Goal: Connect with others: Connect with others

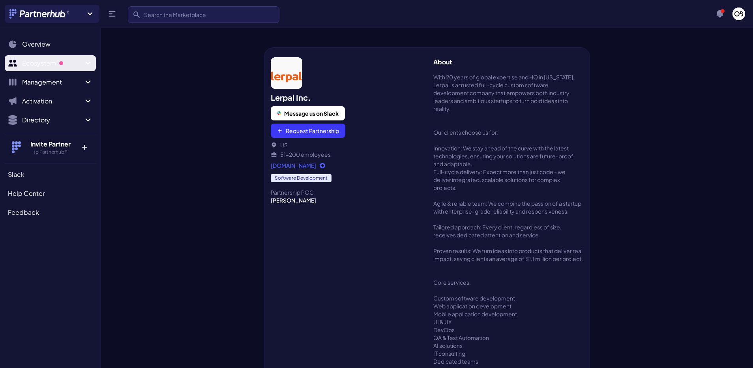
click at [66, 61] on span "Ecosystem" at bounding box center [52, 62] width 61 height 9
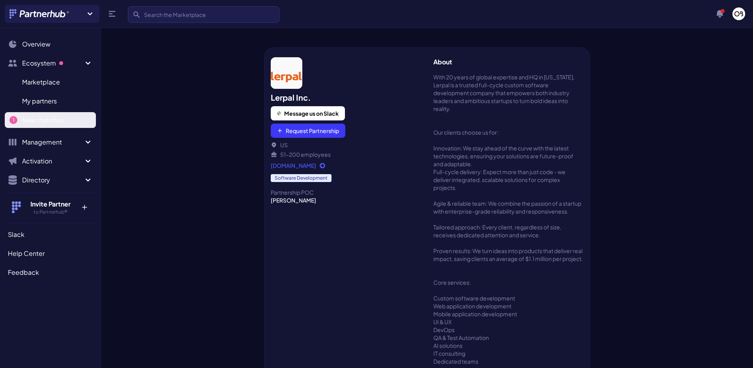
click at [62, 120] on span "New matches" at bounding box center [42, 119] width 41 height 9
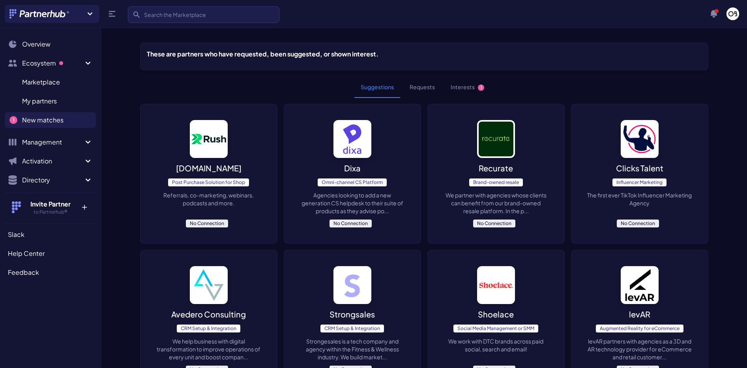
click at [480, 87] on span "1" at bounding box center [481, 87] width 6 height 6
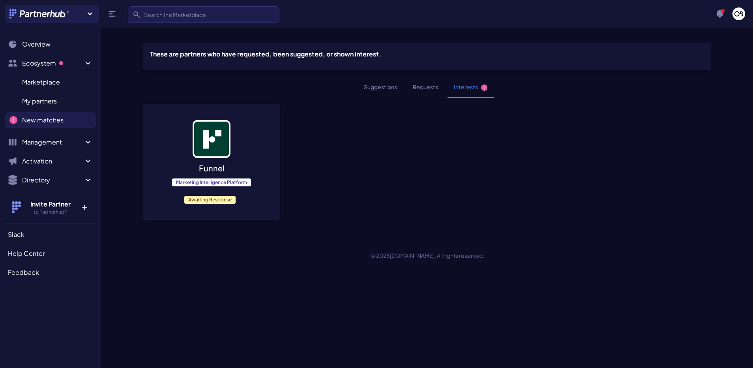
click at [389, 86] on button "Suggestions" at bounding box center [381, 87] width 46 height 21
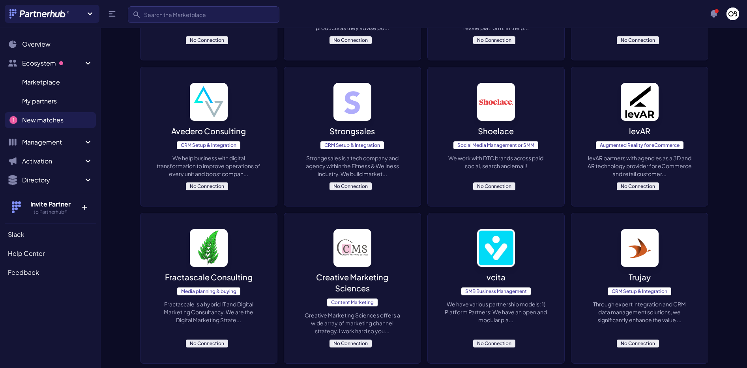
scroll to position [184, 0]
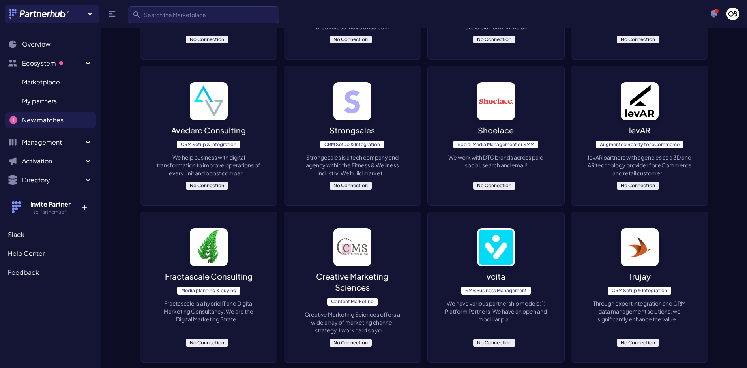
click at [497, 103] on img at bounding box center [496, 101] width 38 height 38
click at [348, 114] on img at bounding box center [353, 101] width 38 height 38
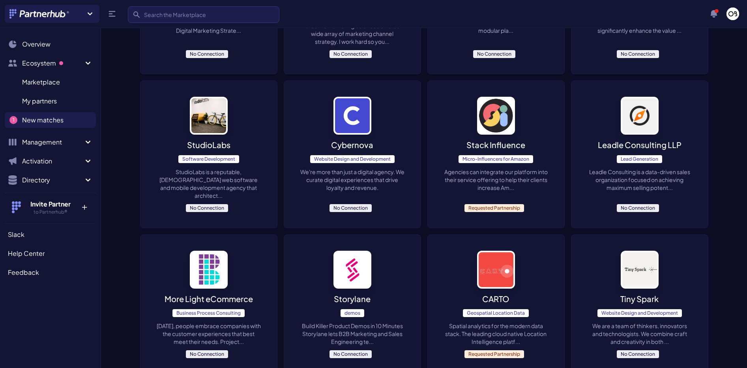
scroll to position [526, 0]
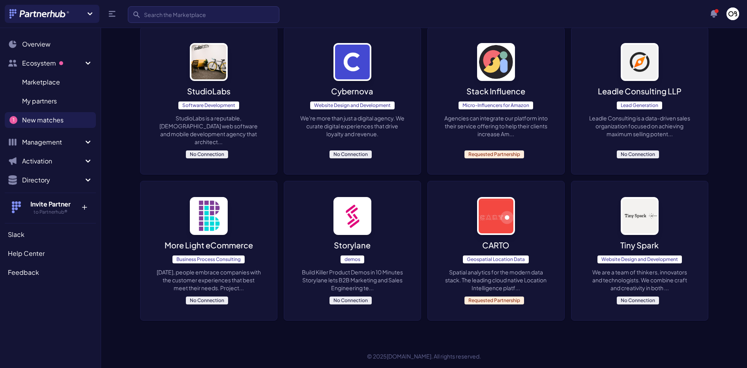
click at [212, 212] on img at bounding box center [209, 216] width 38 height 38
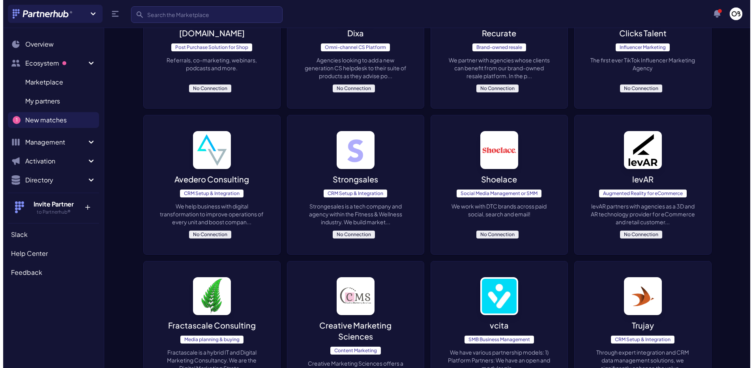
scroll to position [0, 0]
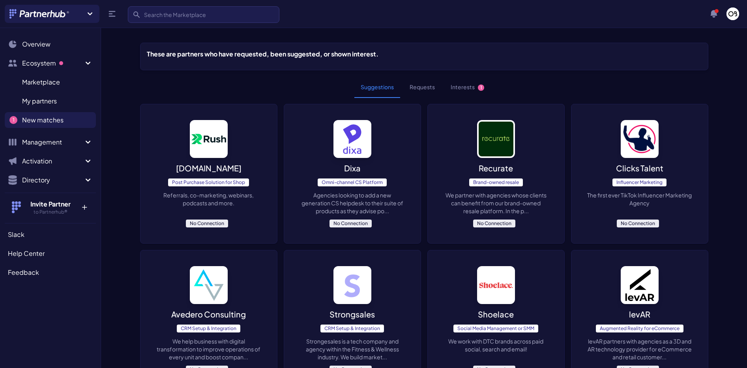
click at [426, 84] on button "Requests" at bounding box center [422, 87] width 38 height 21
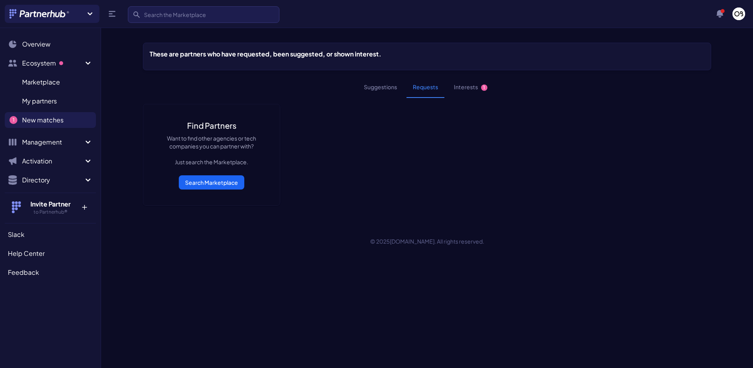
click at [201, 184] on link "Search Marketplace" at bounding box center [212, 182] width 66 height 14
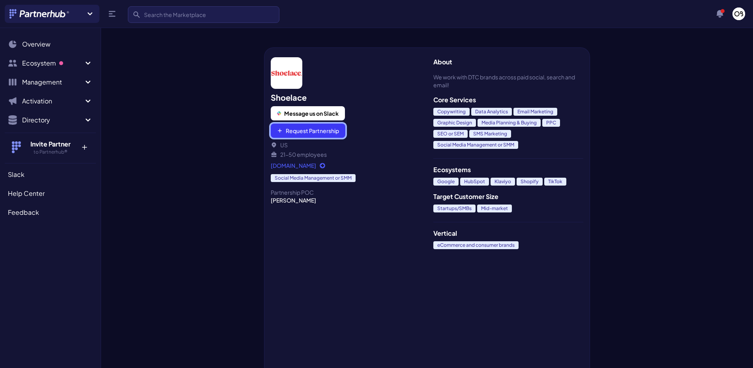
click at [302, 127] on button "Request Partnership" at bounding box center [308, 131] width 75 height 14
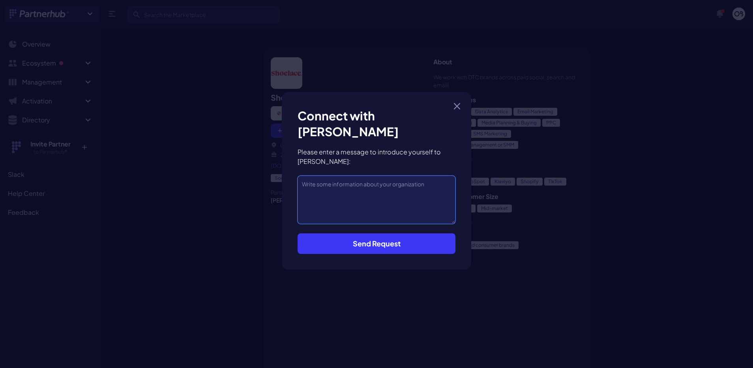
click at [316, 195] on textarea at bounding box center [377, 200] width 158 height 48
click at [458, 109] on icon "button" at bounding box center [457, 106] width 6 height 6
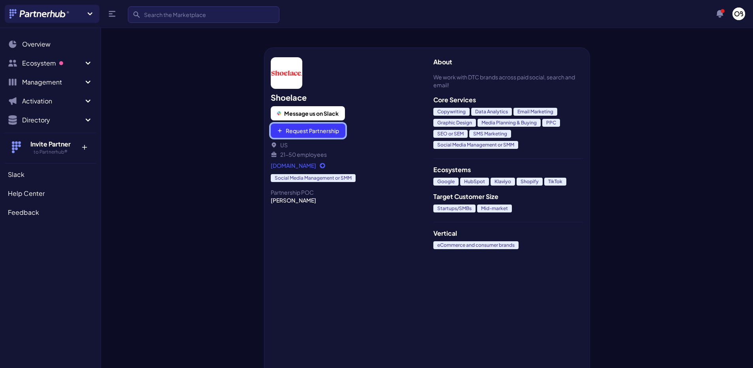
click at [306, 128] on button "Request Partnership" at bounding box center [308, 131] width 75 height 14
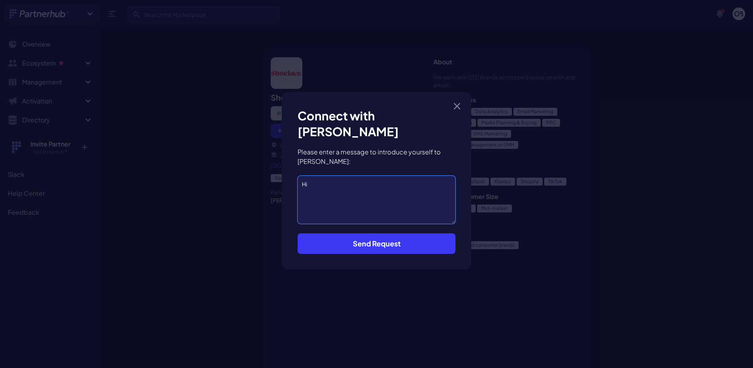
click at [328, 180] on textarea "Hi" at bounding box center [377, 200] width 158 height 48
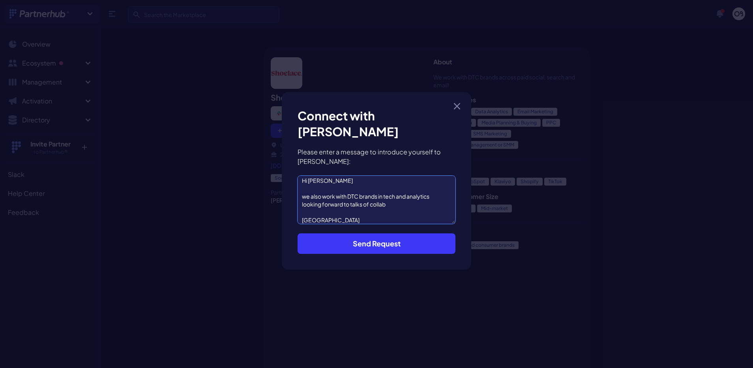
scroll to position [11, 0]
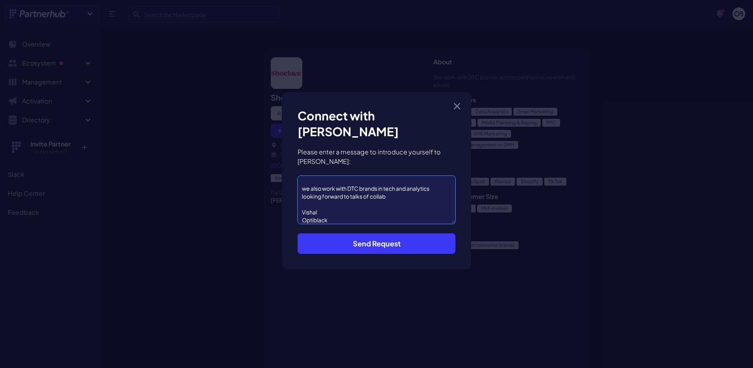
type textarea "Hi Cameron we also work with DTC brands in tech and analytics looking forward t…"
click at [345, 236] on button "Send Request" at bounding box center [377, 243] width 158 height 21
click at [390, 241] on button "Send Request" at bounding box center [377, 243] width 158 height 21
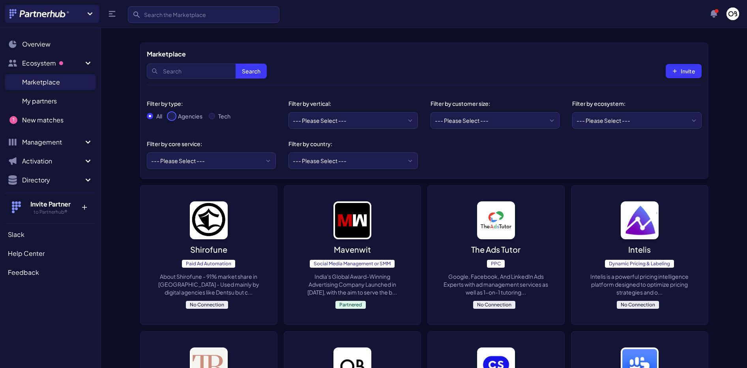
click at [174, 116] on input "Agencies" at bounding box center [172, 116] width 6 height 6
radio input "true"
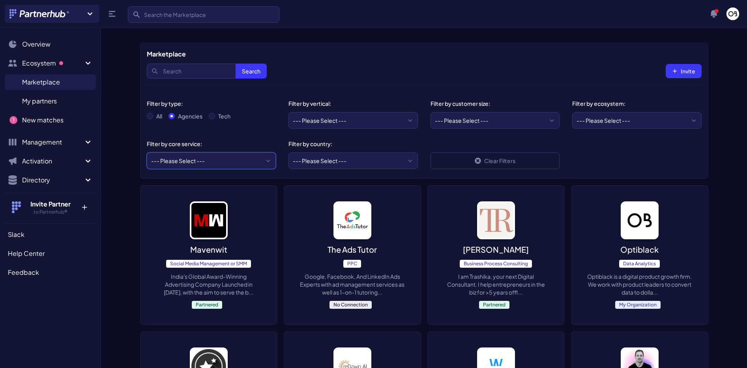
click at [202, 164] on select "--- Please Select --- ABM API Integration Support Business Process Consulting C…" at bounding box center [211, 160] width 129 height 17
select select "PPC"
click at [147, 152] on select "--- Please Select --- ABM API Integration Support Business Process Consulting C…" at bounding box center [211, 160] width 129 height 17
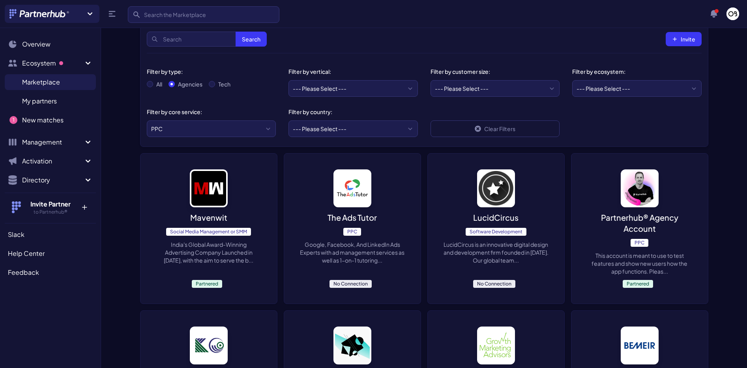
scroll to position [32, 0]
click at [343, 176] on img at bounding box center [353, 188] width 38 height 38
click at [496, 191] on img at bounding box center [496, 188] width 38 height 38
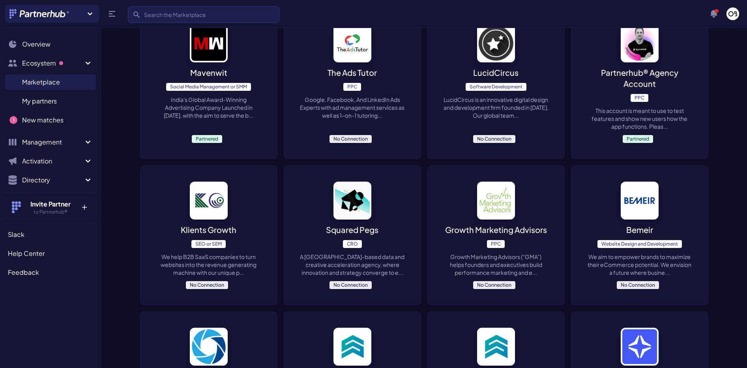
scroll to position [222, 0]
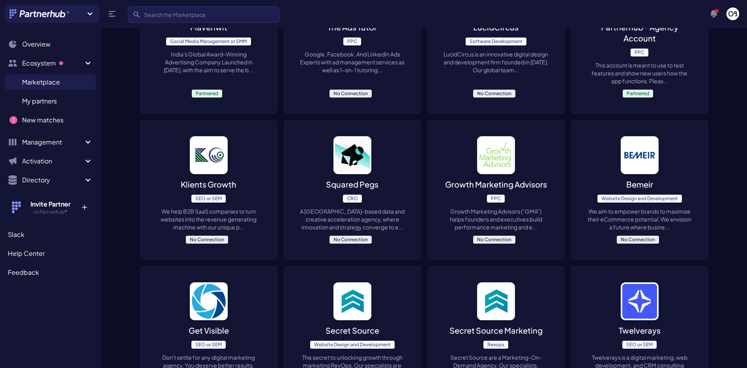
click at [496, 144] on img at bounding box center [496, 155] width 38 height 38
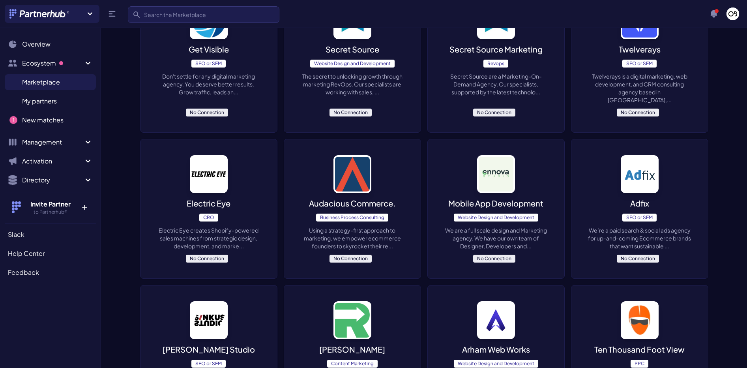
scroll to position [586, 0]
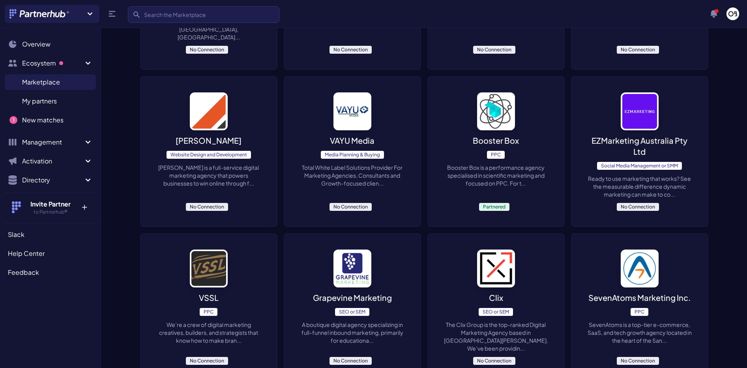
scroll to position [884, 0]
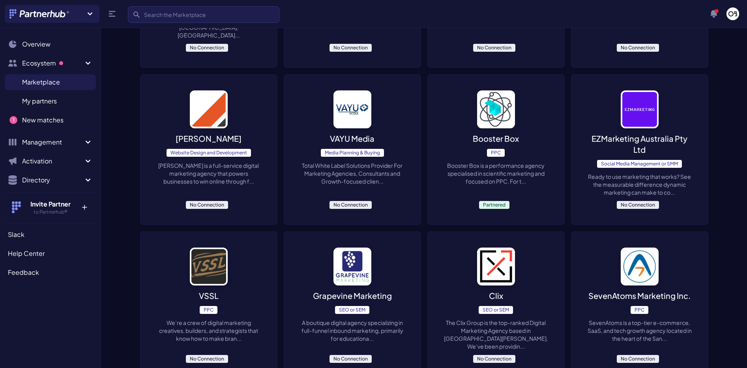
click at [353, 90] on img at bounding box center [353, 109] width 38 height 38
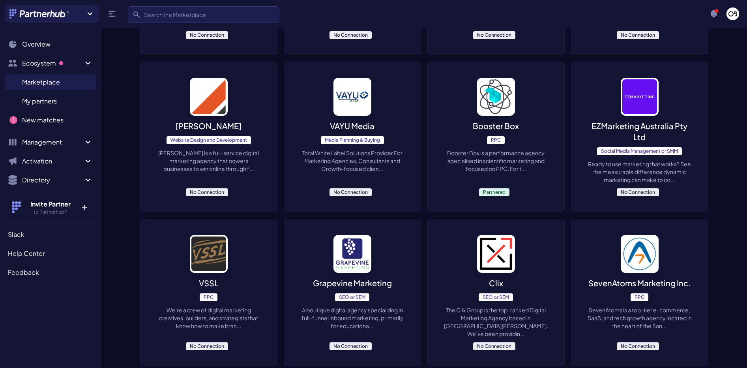
scroll to position [897, 0]
click at [503, 77] on img at bounding box center [496, 96] width 38 height 38
click at [642, 77] on img at bounding box center [640, 96] width 38 height 38
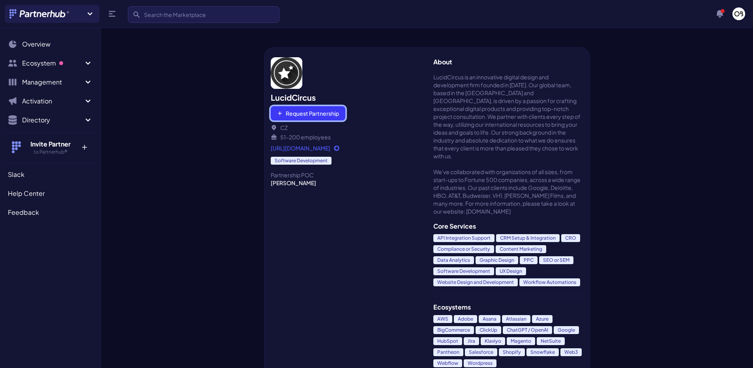
click at [315, 115] on button "Request Partnership" at bounding box center [308, 113] width 75 height 14
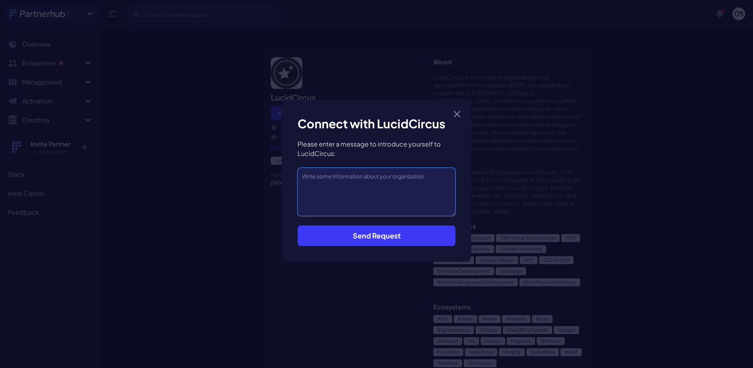
click at [325, 191] on textarea at bounding box center [377, 192] width 158 height 48
click at [456, 120] on button "Close modal" at bounding box center [457, 114] width 13 height 13
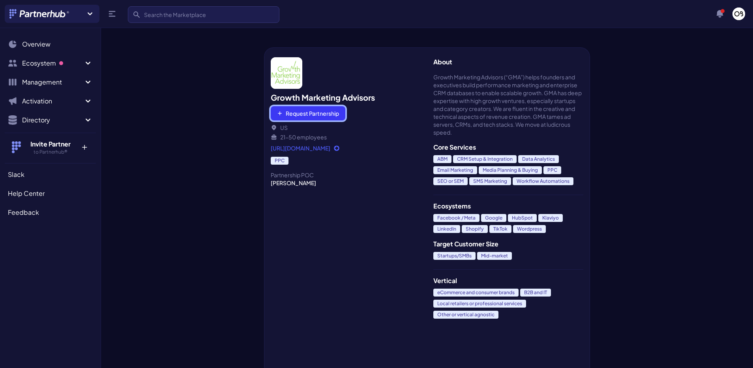
click at [287, 108] on button "Request Partnership" at bounding box center [308, 113] width 75 height 14
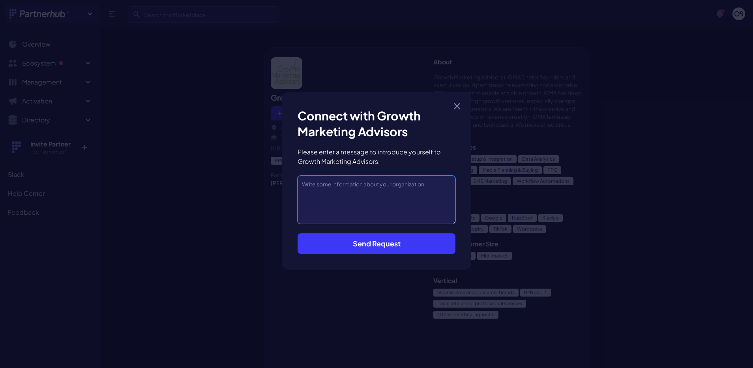
click at [329, 189] on textarea at bounding box center [377, 200] width 158 height 48
type textarea "i"
click at [451, 108] on button "Close modal" at bounding box center [457, 106] width 13 height 13
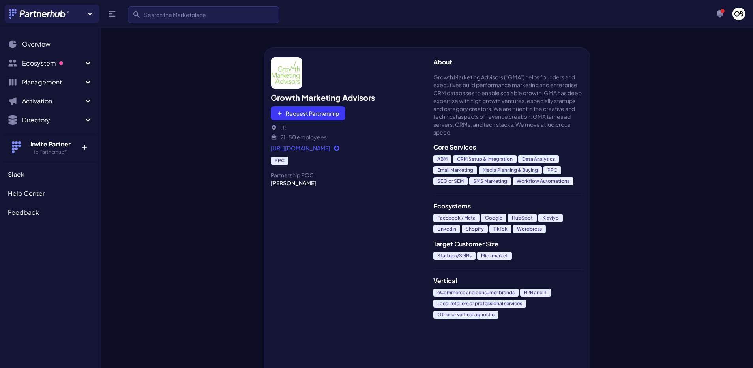
click at [198, 72] on div at bounding box center [182, 196] width 163 height 343
click at [169, 124] on div at bounding box center [182, 196] width 163 height 343
click at [330, 114] on button "Request Partnership" at bounding box center [308, 113] width 75 height 14
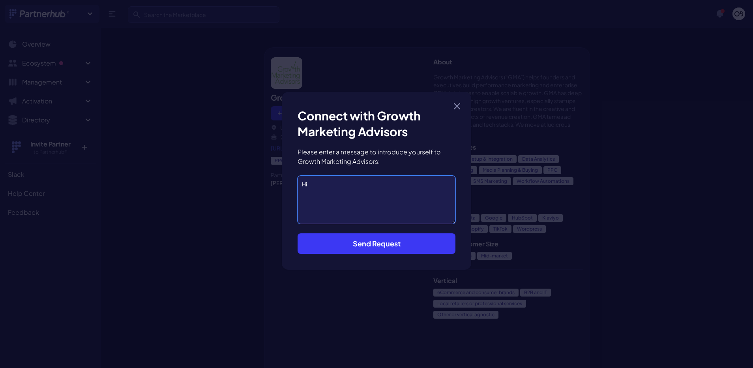
click at [342, 191] on textarea "Hi" at bounding box center [377, 200] width 158 height 48
paste textarea "You know how marketing agencies work with clients and many do not have a centra…"
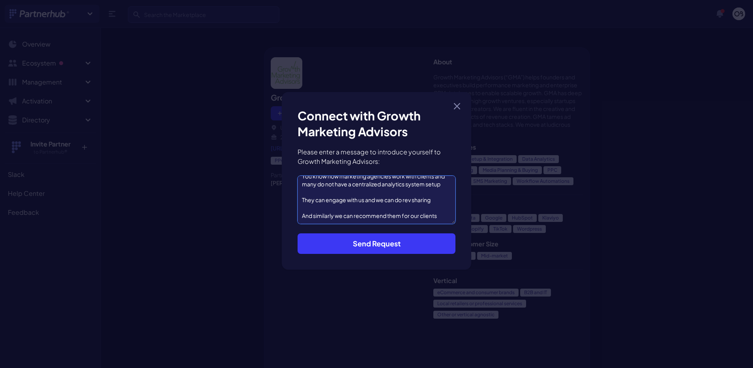
scroll to position [46, 0]
click at [330, 202] on textarea "Hi Jason We both work with similar set of customers You know how marketing agen…" at bounding box center [377, 200] width 158 height 48
click at [407, 212] on textarea "Hi Jason We both work with similar set of customers You know how marketing agen…" at bounding box center [377, 200] width 158 height 48
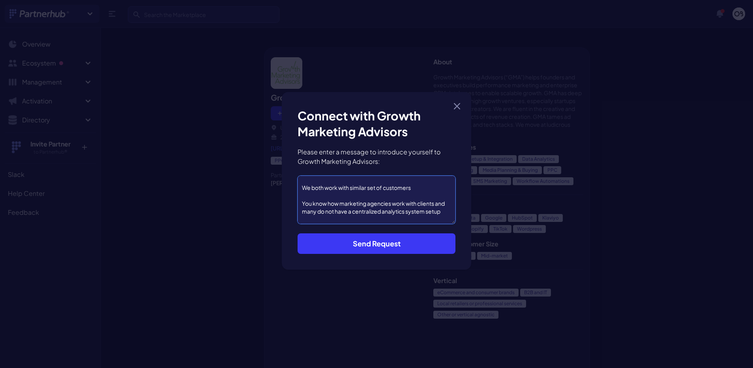
scroll to position [0, 0]
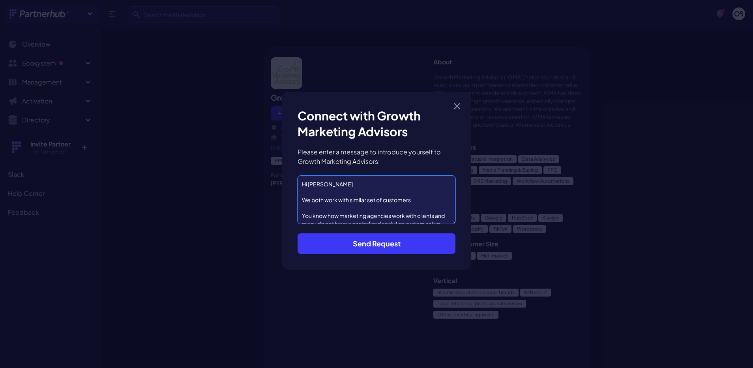
type textarea "Hi Jason We both work with similar set of customers You know how marketing agen…"
click at [369, 246] on button "Send Request" at bounding box center [377, 243] width 158 height 21
click at [387, 236] on button "Send Request" at bounding box center [377, 243] width 158 height 21
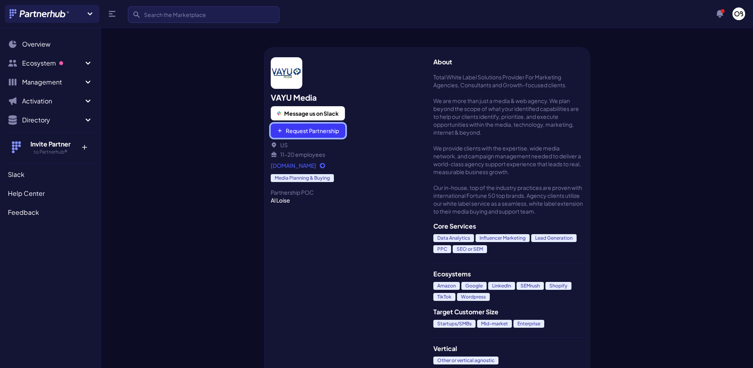
click at [323, 133] on button "Request Partnership" at bounding box center [308, 131] width 75 height 14
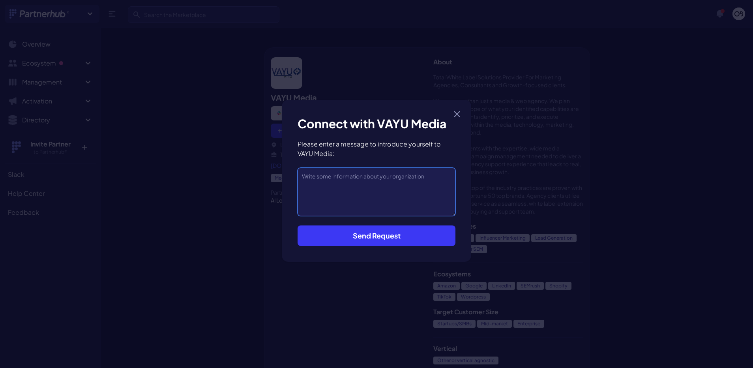
click at [355, 174] on textarea at bounding box center [377, 192] width 158 height 48
click at [453, 113] on button "Close modal" at bounding box center [457, 114] width 13 height 13
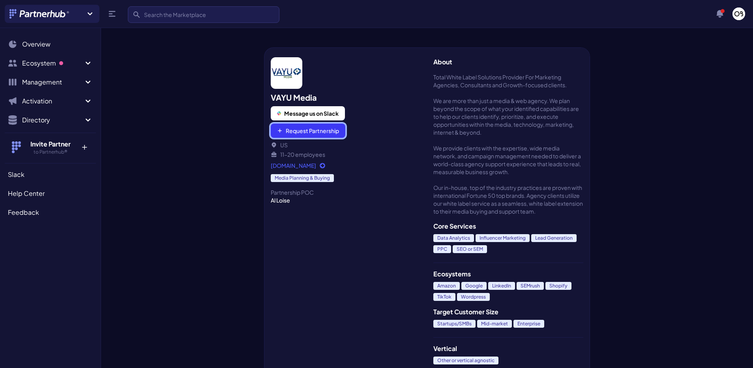
click at [304, 131] on button "Request Partnership" at bounding box center [308, 131] width 75 height 14
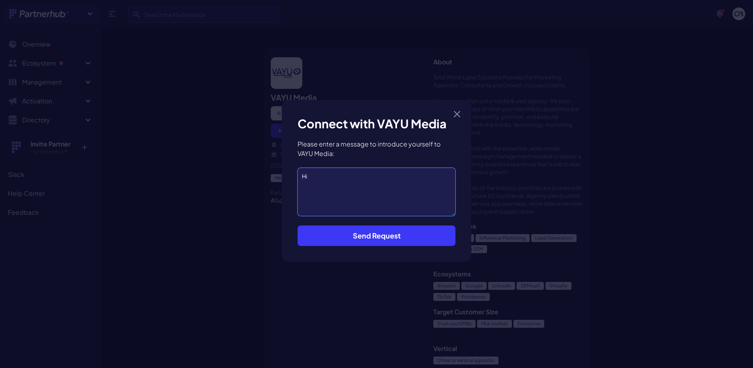
click at [339, 176] on textarea "Hi" at bounding box center [377, 192] width 158 height 48
type textarea "Hi Al This is Vishal from Optiblack We serve common customers and build central…"
click at [357, 239] on button "Send Request" at bounding box center [377, 235] width 158 height 21
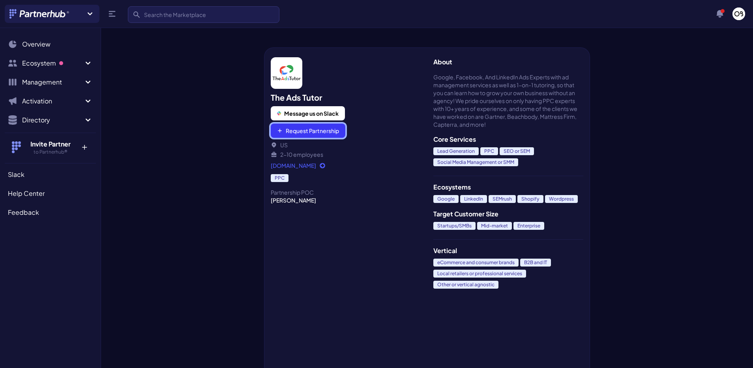
click at [299, 129] on button "Request Partnership" at bounding box center [308, 131] width 75 height 14
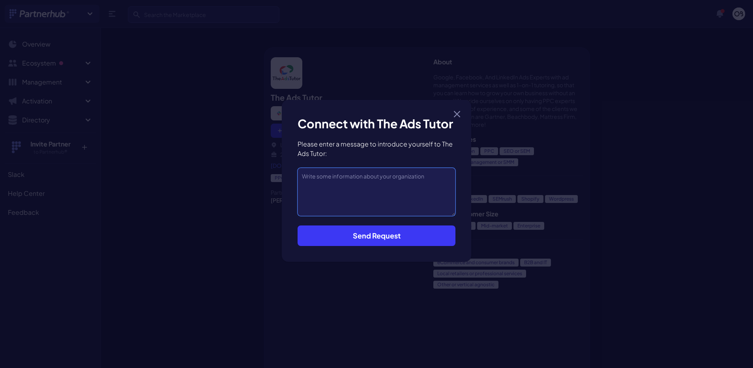
click at [344, 197] on textarea at bounding box center [377, 192] width 158 height 48
click at [336, 193] on textarea at bounding box center [377, 192] width 158 height 48
click at [458, 110] on button "Close modal" at bounding box center [457, 114] width 13 height 13
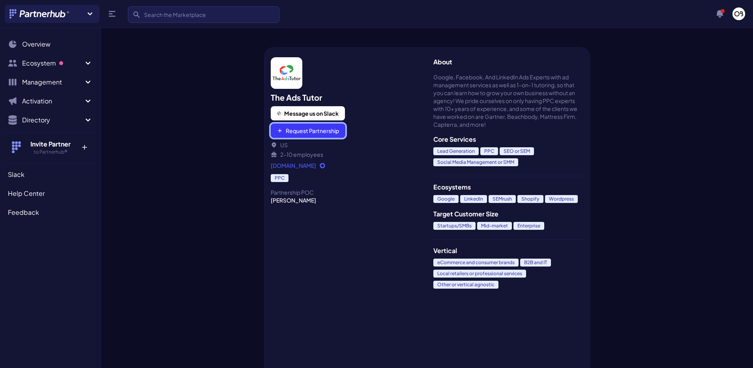
click at [307, 126] on button "Request Partnership" at bounding box center [308, 131] width 75 height 14
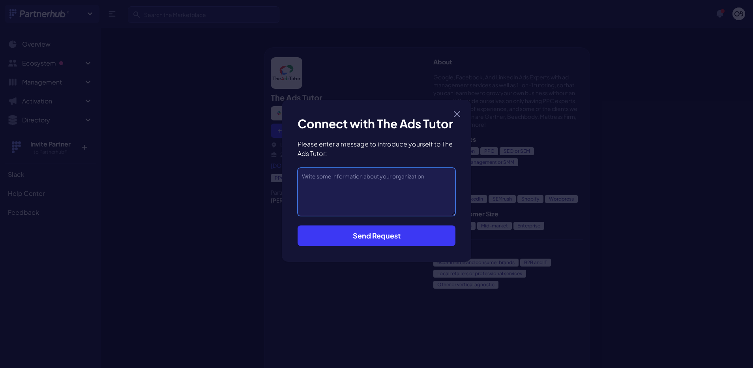
click at [327, 178] on textarea at bounding box center [377, 192] width 158 height 48
paste textarea "We both work with similar set of customers You know how marketing agencies work…"
type textarea "Hi Josh We both work with similar set of customers You know how marketing agenc…"
click at [348, 233] on button "Send Request" at bounding box center [377, 235] width 158 height 21
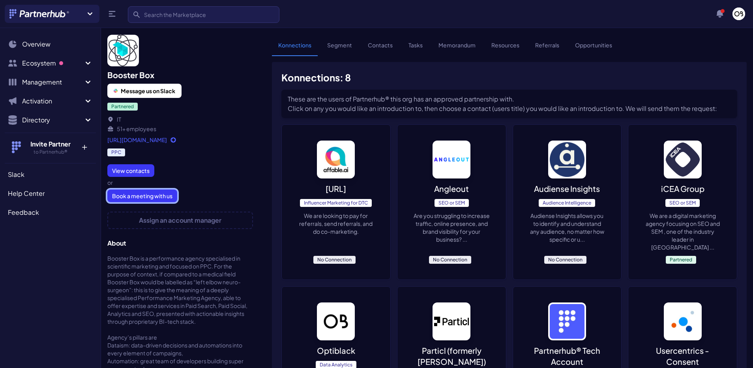
click at [146, 190] on link "Book a meeting with us" at bounding box center [142, 196] width 70 height 13
click at [148, 141] on link "[URL][DOMAIN_NAME]" at bounding box center [180, 140] width 146 height 8
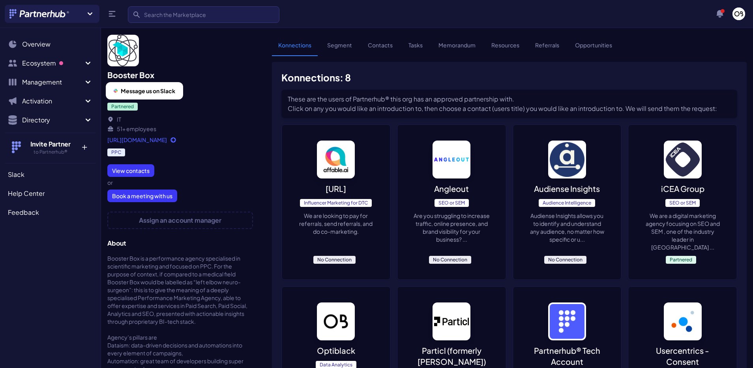
click at [150, 92] on span "Message us on Slack" at bounding box center [148, 91] width 54 height 8
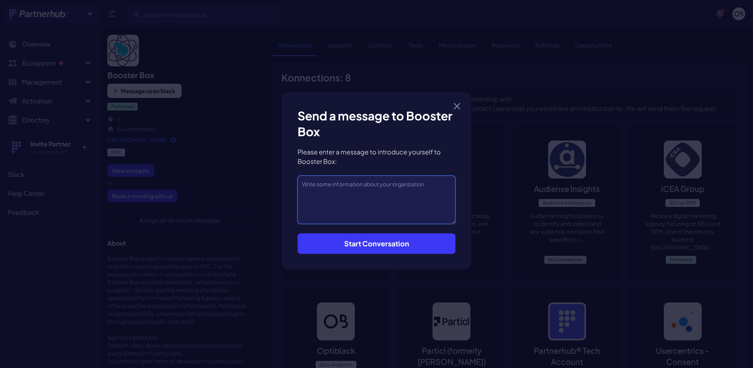
click at [345, 189] on textarea at bounding box center [377, 200] width 158 height 48
click at [457, 105] on icon "button" at bounding box center [457, 106] width 6 height 6
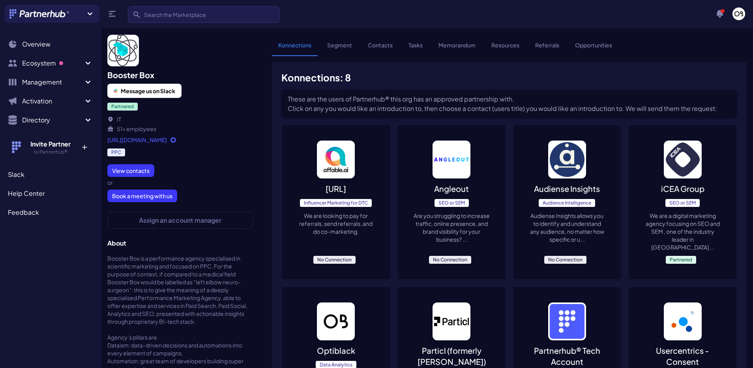
click at [166, 141] on link "https://www.boosterboxdigital.com/" at bounding box center [180, 140] width 146 height 8
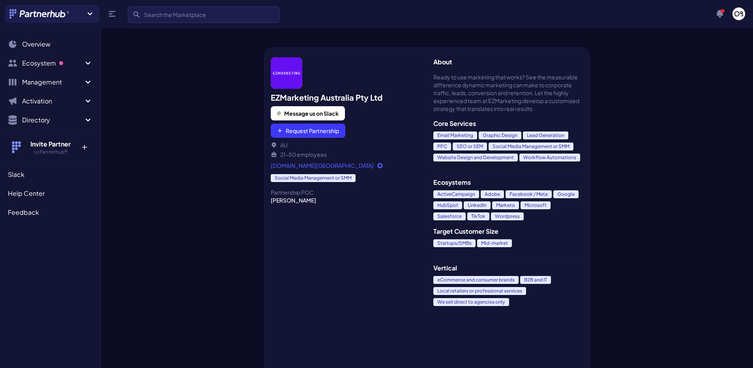
click at [294, 166] on link "[DOMAIN_NAME][GEOGRAPHIC_DATA]" at bounding box center [346, 165] width 150 height 8
click at [307, 124] on button "Request Partnership" at bounding box center [308, 131] width 75 height 14
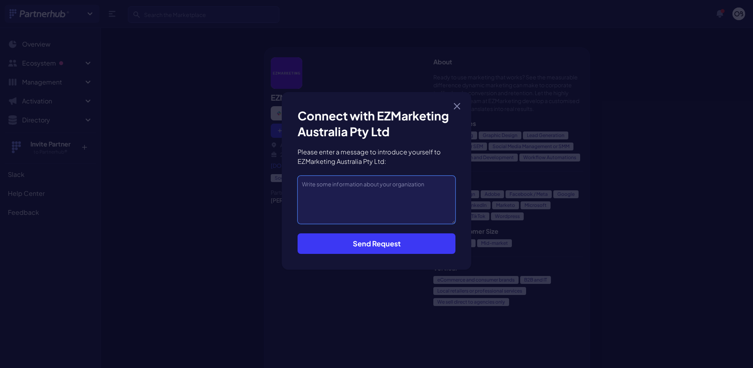
click at [353, 183] on textarea at bounding box center [377, 200] width 158 height 48
paste textarea "We both work with similar set of customers You know how marketing agencies work…"
click at [390, 193] on textarea "Hi Bob We both work with similar set of customers You know how marketing agenci…" at bounding box center [377, 200] width 158 height 48
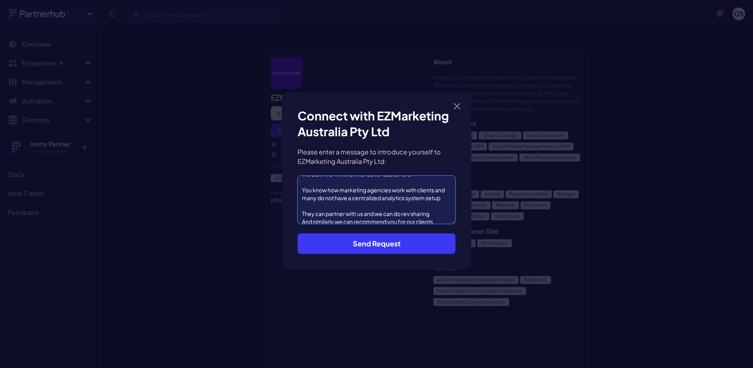
scroll to position [32, 0]
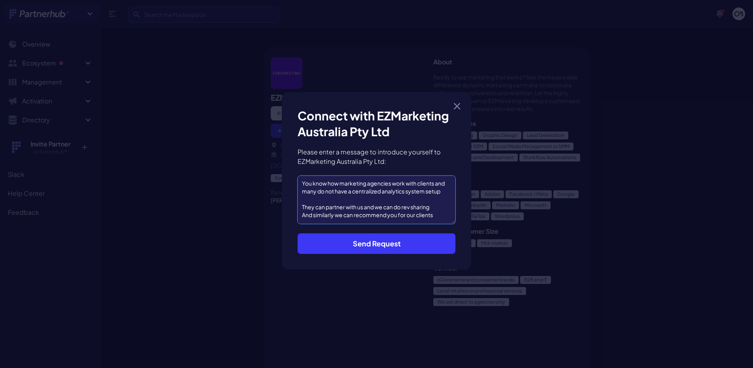
click at [304, 214] on textarea "Hi Bob We both work with similar set of customers You know how marketing agenci…" at bounding box center [377, 200] width 158 height 48
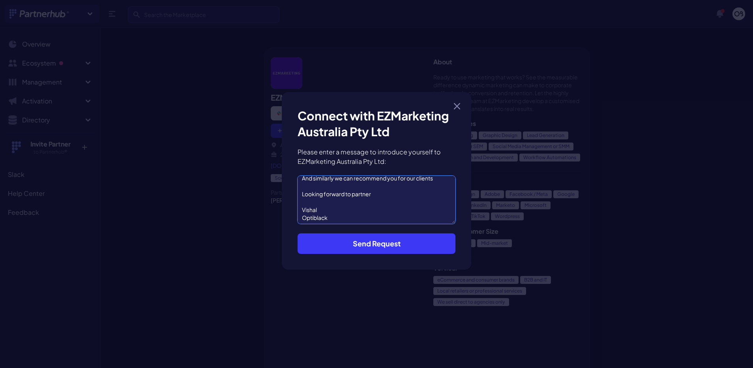
type textarea "Hi Bob We both work with similar set of customers You know how marketing agenci…"
click at [380, 239] on button "Send Request" at bounding box center [377, 243] width 158 height 21
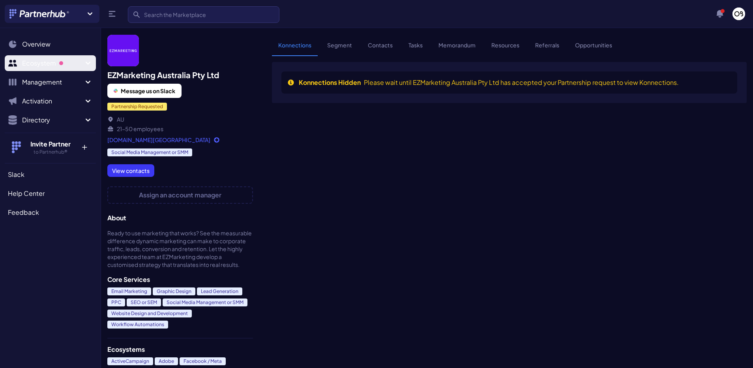
click at [62, 68] on span "Ecosystem" at bounding box center [52, 62] width 61 height 9
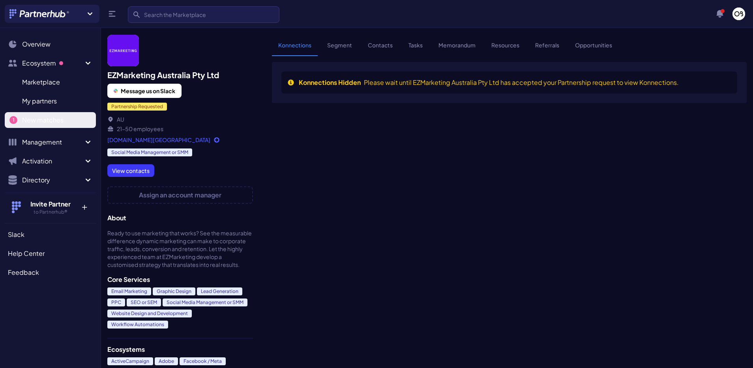
click at [48, 113] on link "New matches N" at bounding box center [50, 120] width 91 height 16
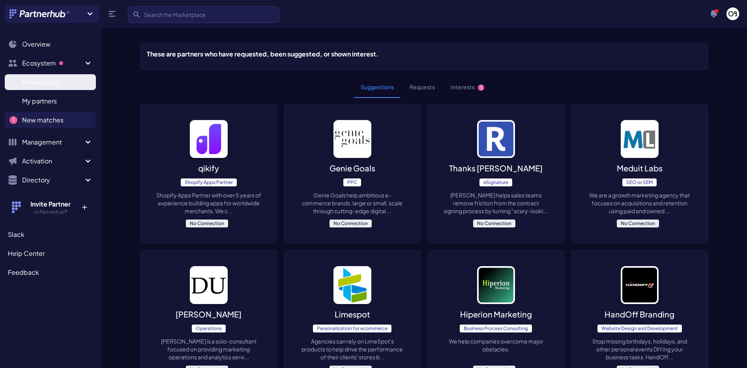
click at [24, 84] on span "Marketplace" at bounding box center [41, 81] width 38 height 9
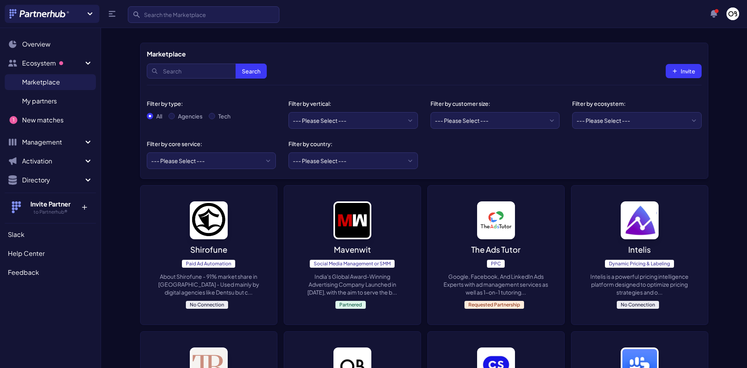
click at [361, 220] on img at bounding box center [353, 220] width 38 height 38
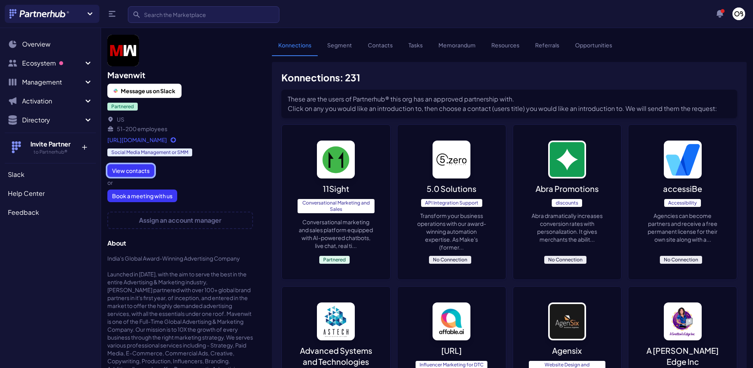
click at [124, 174] on link "View contacts" at bounding box center [130, 170] width 47 height 13
click at [145, 200] on link "Book a meeting with us" at bounding box center [142, 196] width 70 height 13
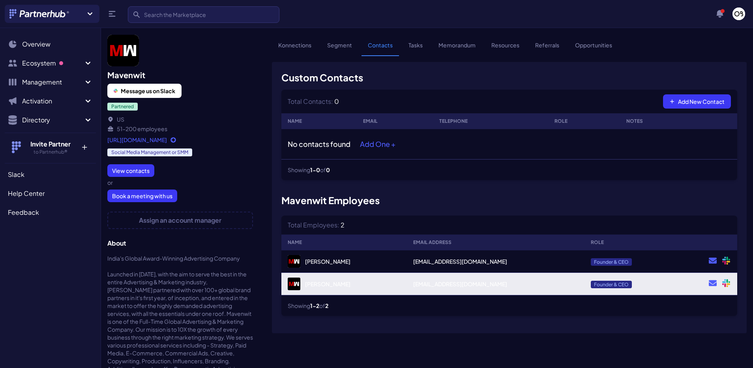
click at [729, 283] on icon at bounding box center [726, 283] width 9 height 8
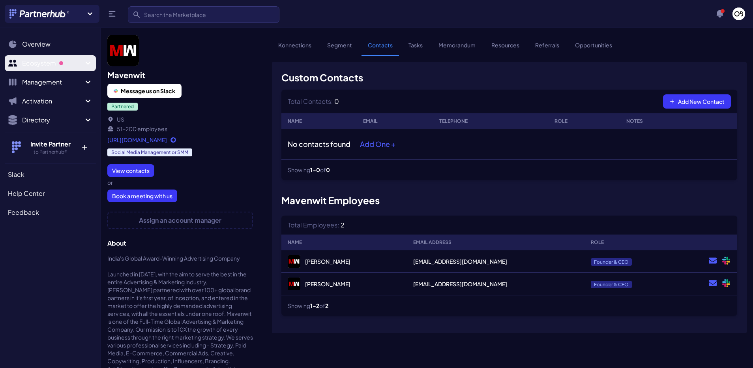
click at [55, 64] on span "Ecosystem" at bounding box center [52, 62] width 61 height 9
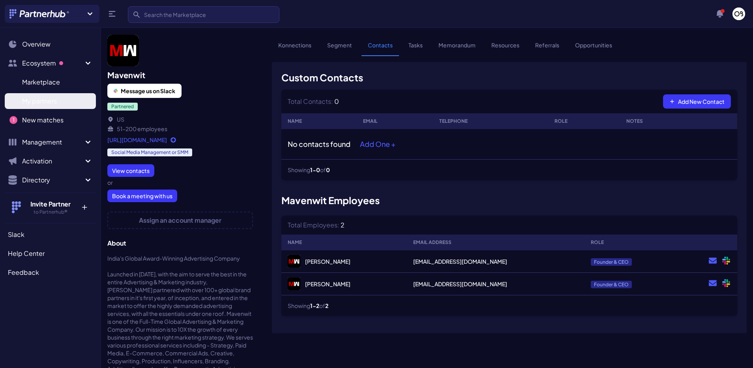
click at [40, 101] on span "My partners" at bounding box center [39, 100] width 35 height 9
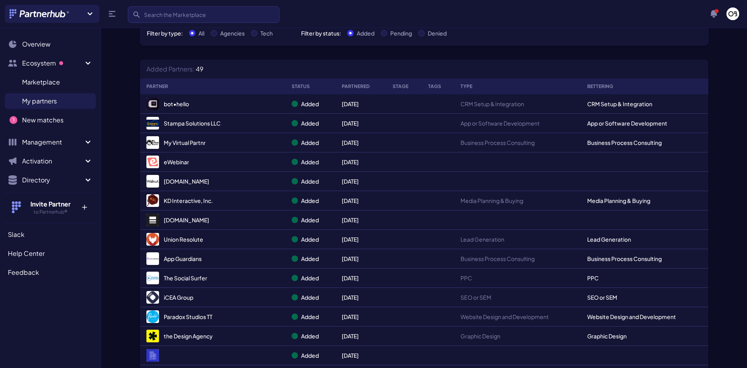
scroll to position [64, 0]
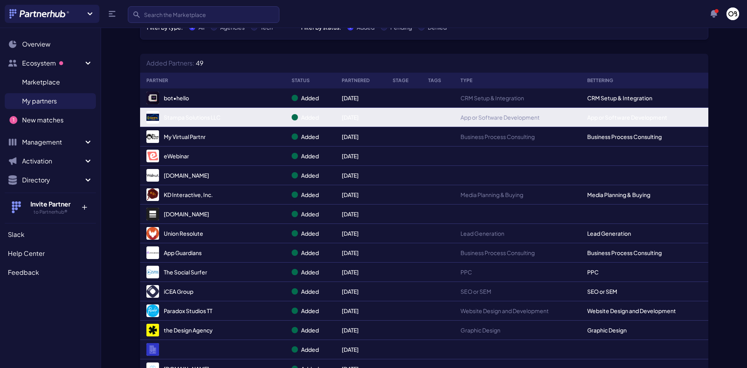
click at [184, 111] on link "Stampa Solutions LLC" at bounding box center [212, 117] width 133 height 13
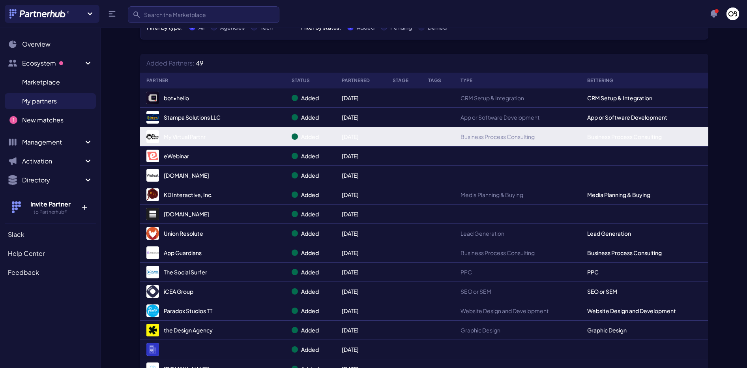
click at [183, 138] on link "My Virtual Partnr" at bounding box center [212, 136] width 133 height 13
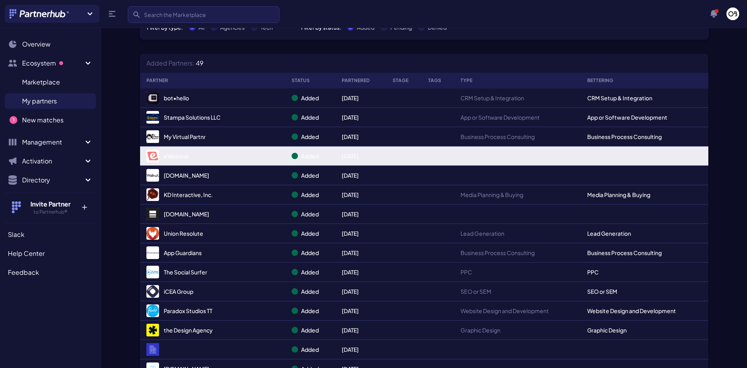
click at [180, 153] on link "eWebinar" at bounding box center [212, 156] width 133 height 13
click at [175, 163] on th "eWebinar" at bounding box center [212, 155] width 145 height 19
click at [175, 159] on link "eWebinar" at bounding box center [212, 156] width 133 height 13
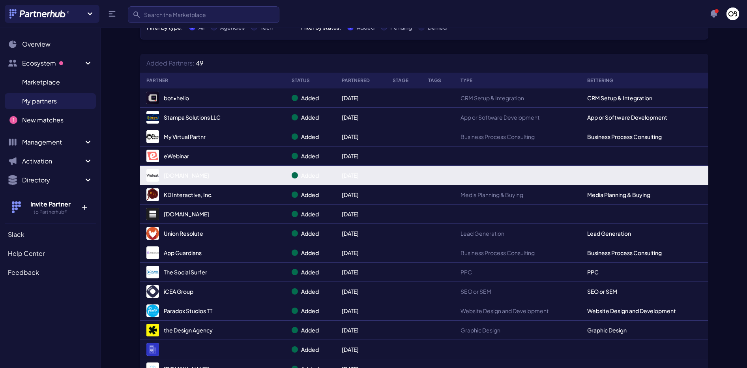
click at [176, 175] on link "Walnut.io" at bounding box center [212, 175] width 133 height 13
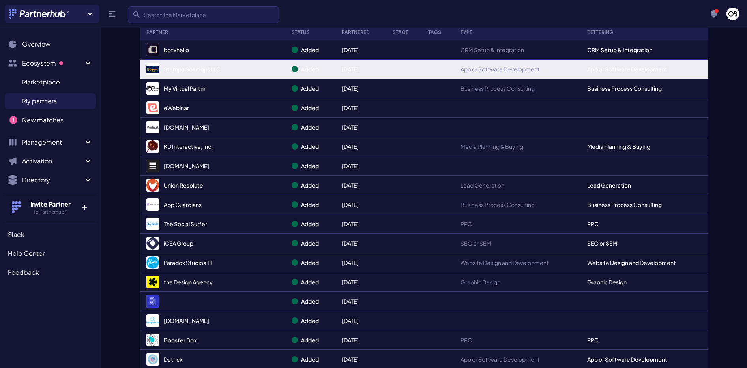
scroll to position [120, 0]
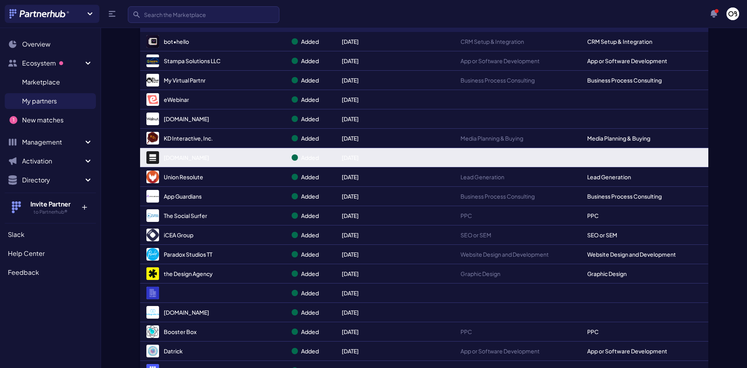
click at [182, 159] on link "Platform.sh" at bounding box center [212, 157] width 133 height 13
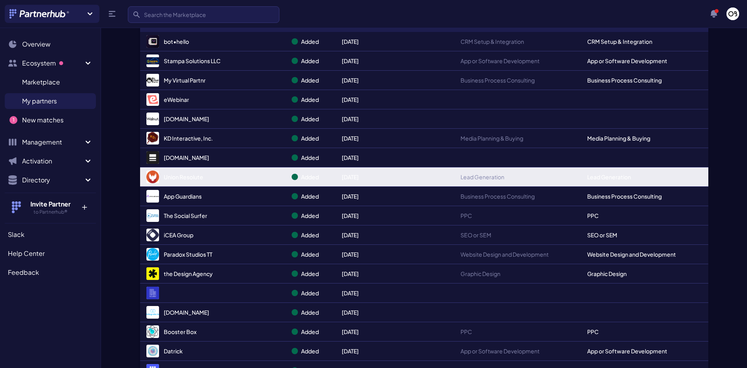
click at [187, 178] on link "Union Resolute" at bounding box center [212, 177] width 133 height 13
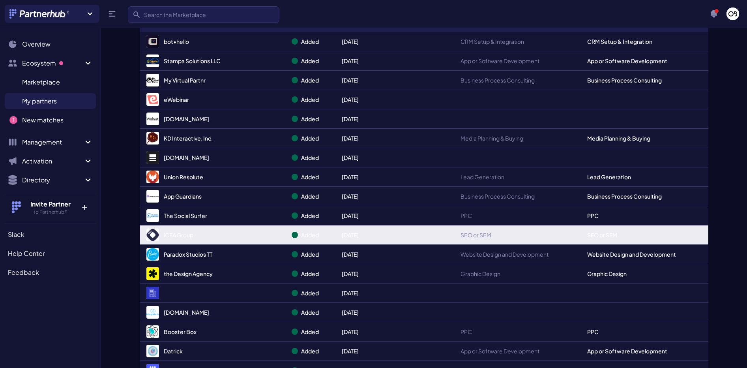
click at [175, 235] on link "iCEA Group" at bounding box center [212, 235] width 133 height 13
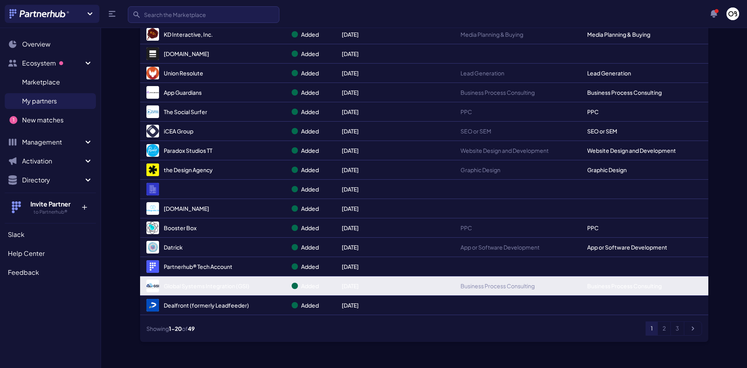
scroll to position [261, 0]
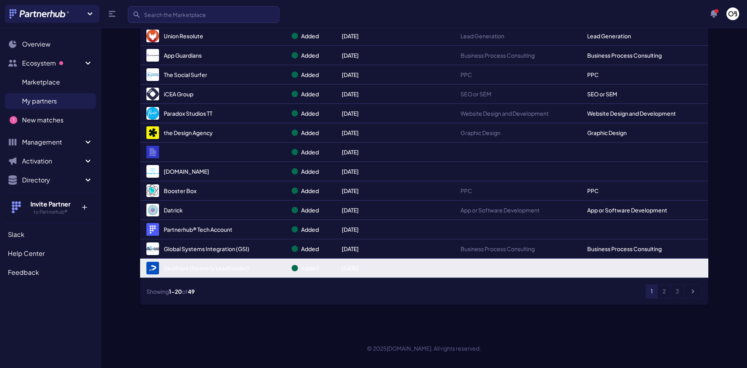
click at [195, 267] on link "Dealfront (formerly Leadfeeder)" at bounding box center [212, 268] width 133 height 13
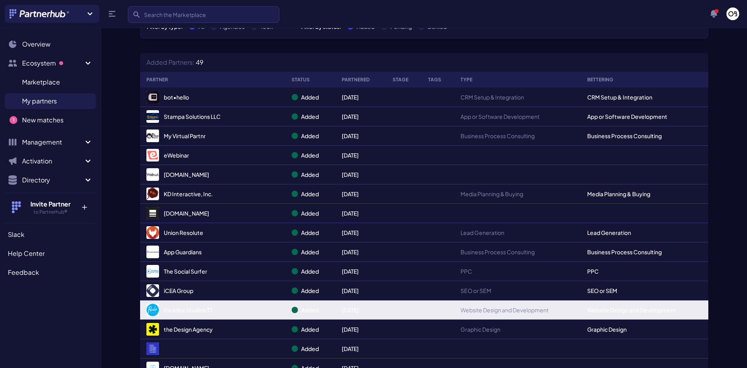
scroll to position [0, 0]
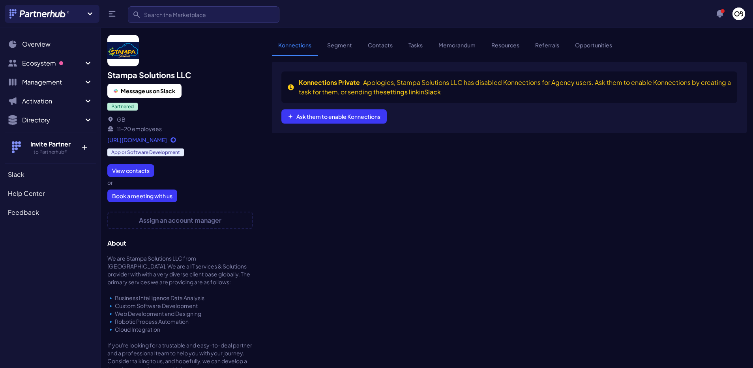
click at [167, 141] on link "[URL][DOMAIN_NAME]" at bounding box center [180, 140] width 146 height 8
click at [134, 169] on link "View contacts" at bounding box center [130, 170] width 47 height 13
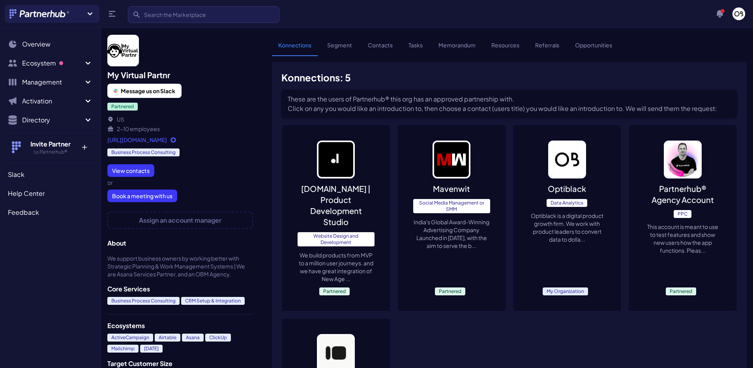
click at [152, 141] on link "[URL][DOMAIN_NAME]" at bounding box center [180, 140] width 146 height 8
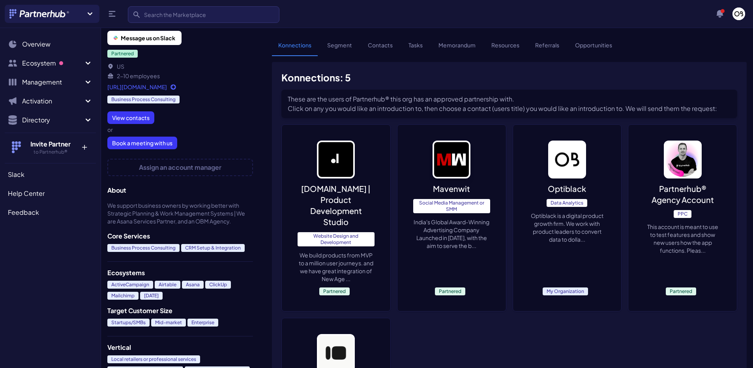
scroll to position [124, 0]
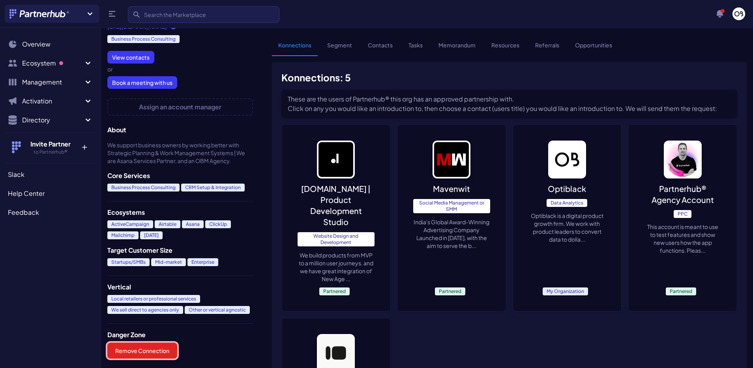
click at [140, 345] on button "Remove Connection" at bounding box center [142, 351] width 70 height 16
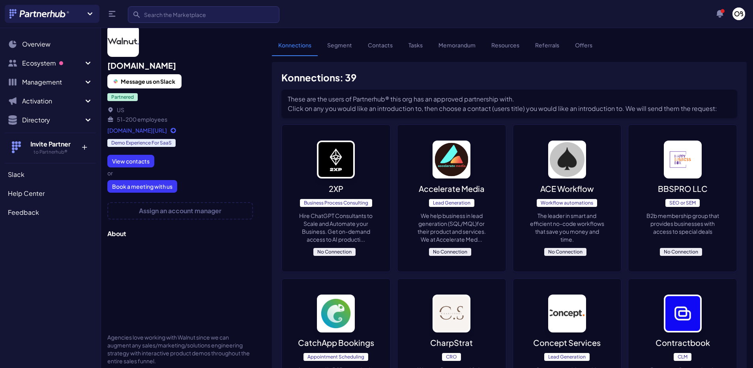
scroll to position [195, 0]
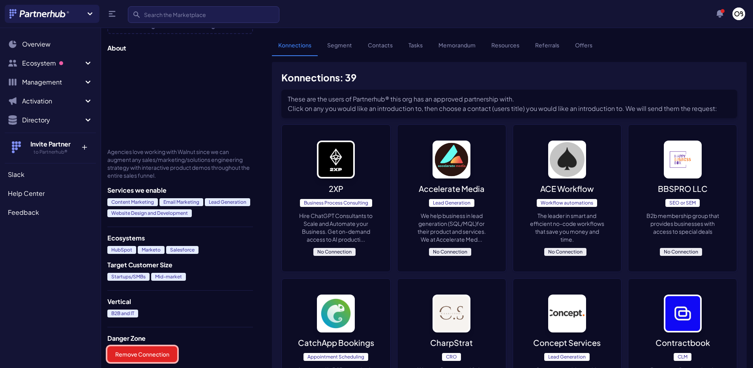
click at [130, 353] on button "Remove Connection" at bounding box center [142, 354] width 70 height 16
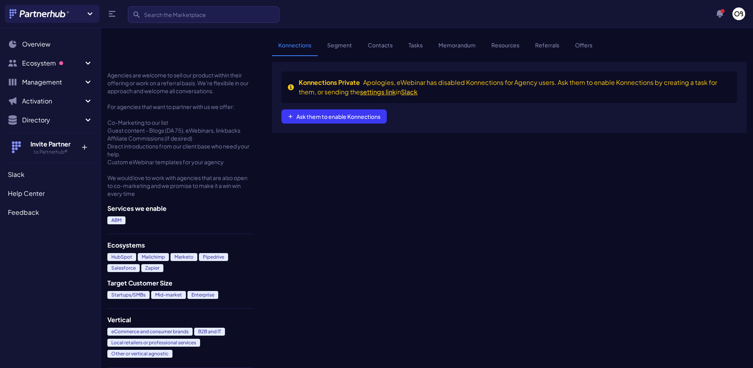
scroll to position [312, 0]
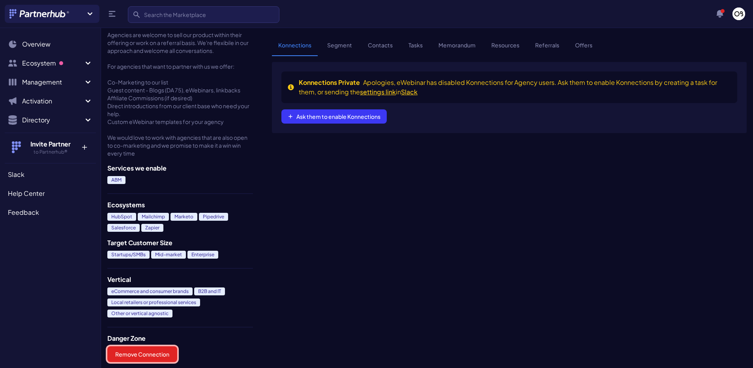
click at [138, 354] on button "Remove Connection" at bounding box center [142, 354] width 70 height 16
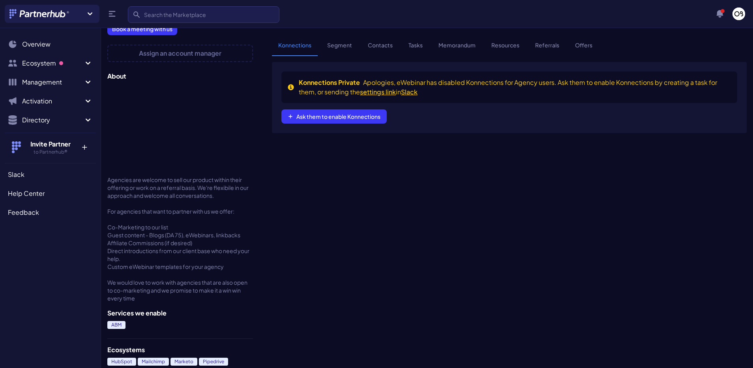
scroll to position [291, 0]
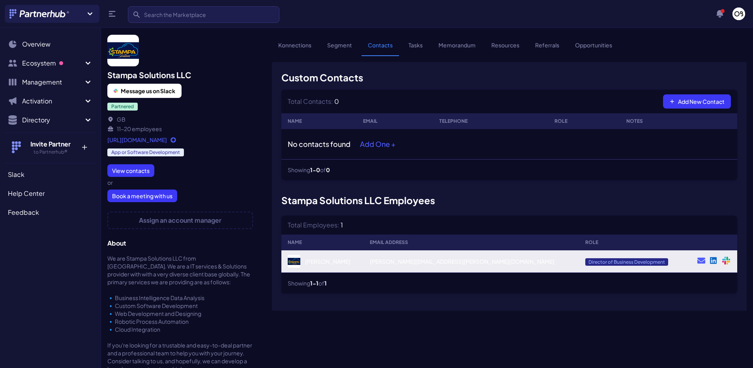
click at [717, 261] on icon at bounding box center [713, 260] width 7 height 7
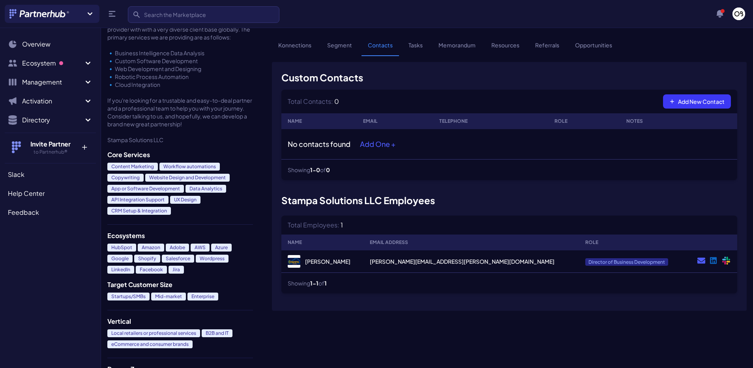
scroll to position [279, 0]
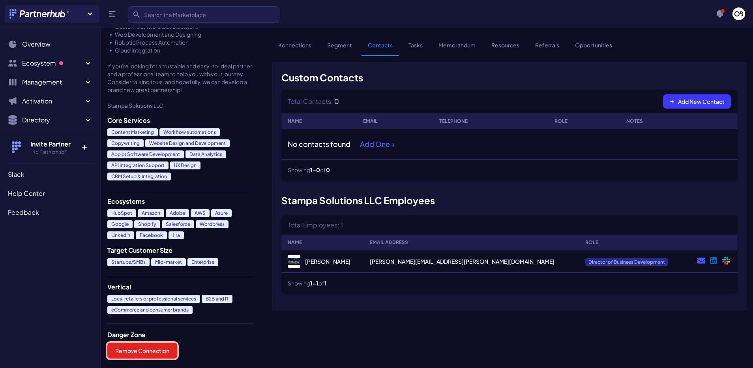
click at [138, 355] on button "Remove Connection" at bounding box center [142, 351] width 70 height 16
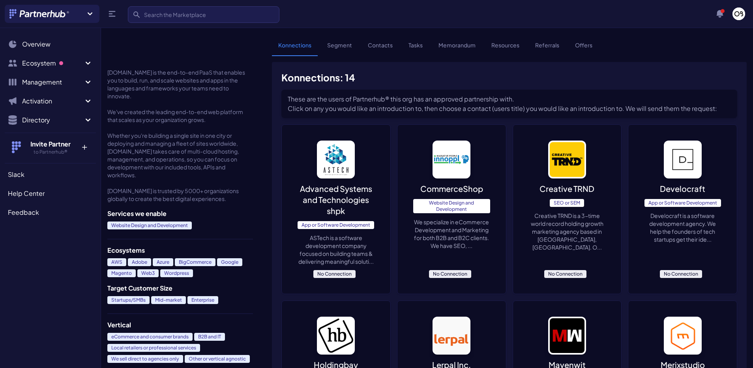
scroll to position [331, 0]
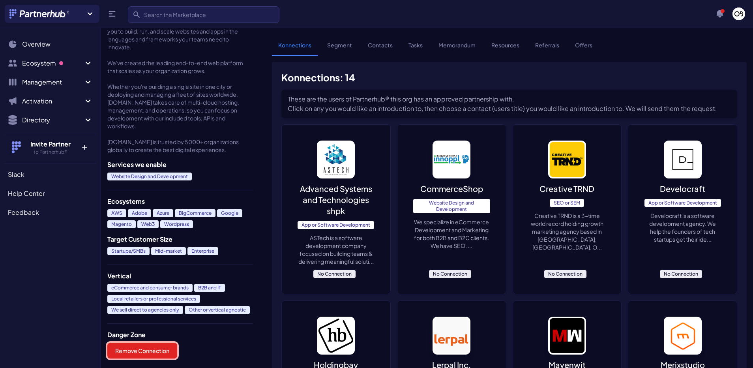
click at [148, 346] on button "Remove Connection" at bounding box center [142, 351] width 70 height 16
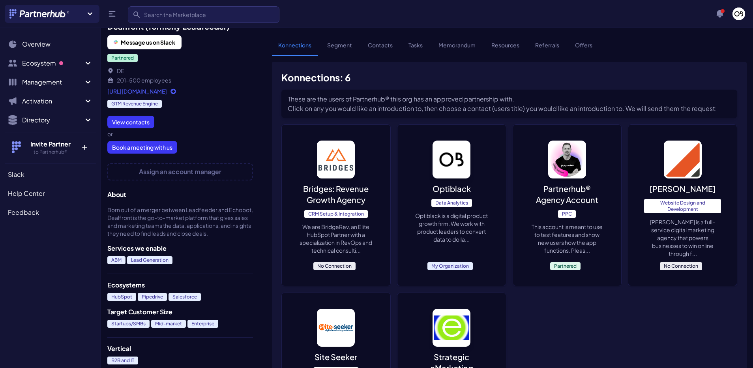
scroll to position [107, 0]
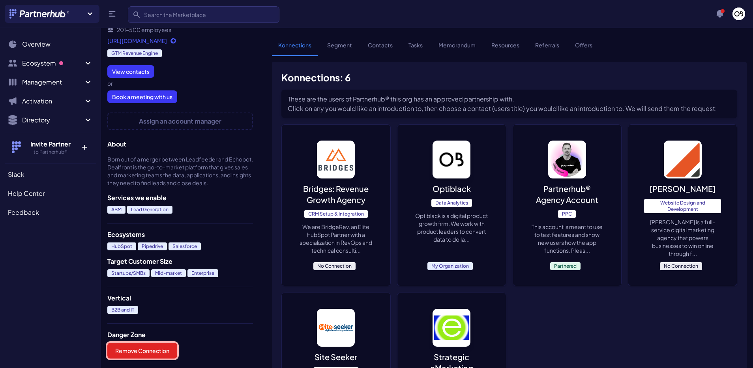
click at [155, 344] on button "Remove Connection" at bounding box center [142, 351] width 70 height 16
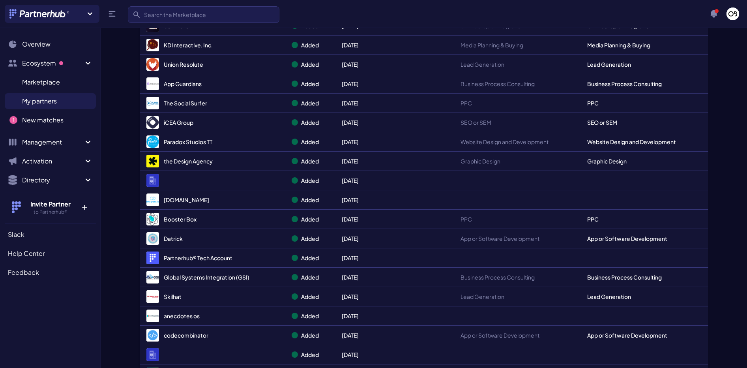
scroll to position [138, 0]
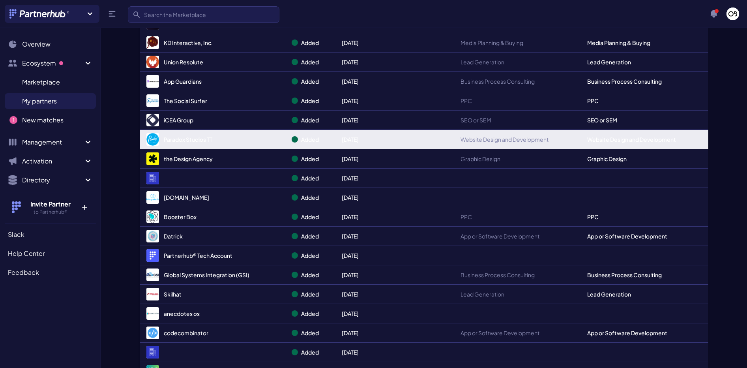
click at [197, 137] on link "Paradox Studios TT" at bounding box center [212, 139] width 133 height 13
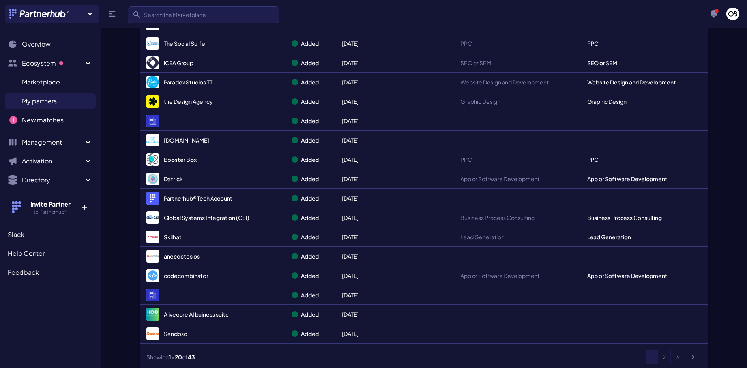
scroll to position [261, 0]
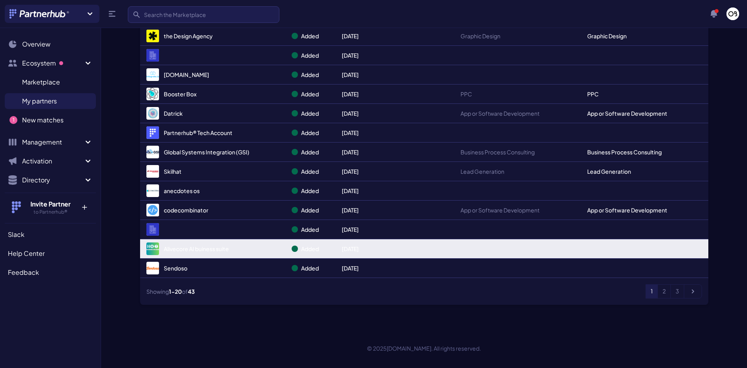
click at [179, 247] on link "Alivecore AI buiness suite" at bounding box center [212, 248] width 133 height 13
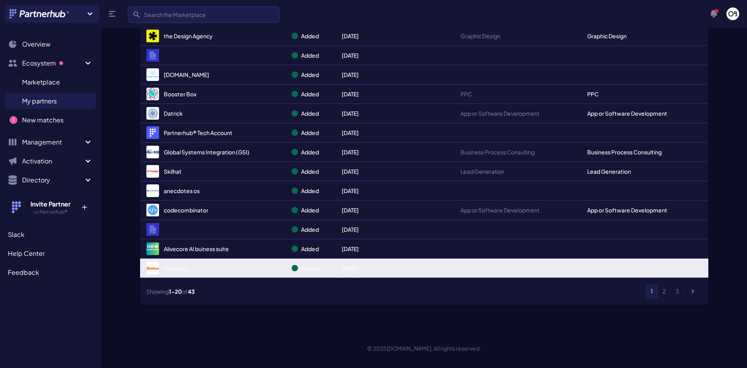
click at [175, 265] on link "Sendoso" at bounding box center [212, 268] width 133 height 13
click at [174, 267] on link "Sendoso" at bounding box center [212, 268] width 133 height 13
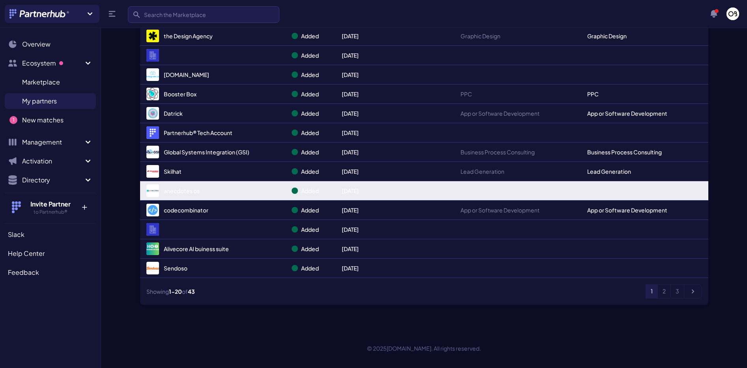
click at [182, 191] on link "anecdotes os" at bounding box center [212, 190] width 133 height 13
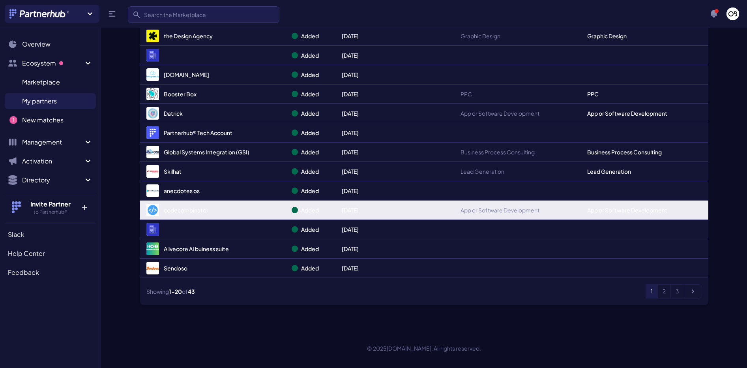
click at [178, 211] on link "codecombinator" at bounding box center [212, 210] width 133 height 13
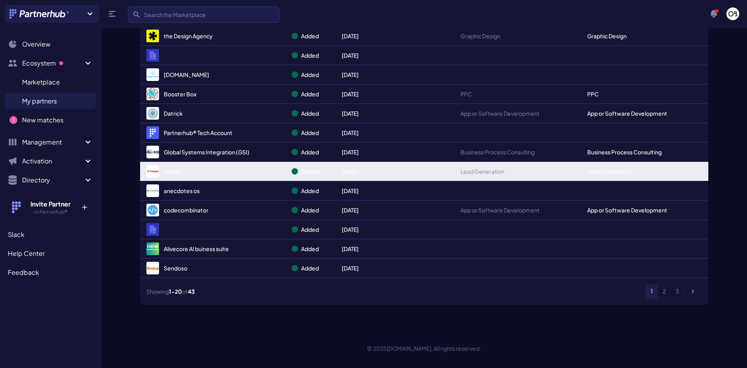
click at [173, 171] on link "Skilhat" at bounding box center [212, 171] width 133 height 13
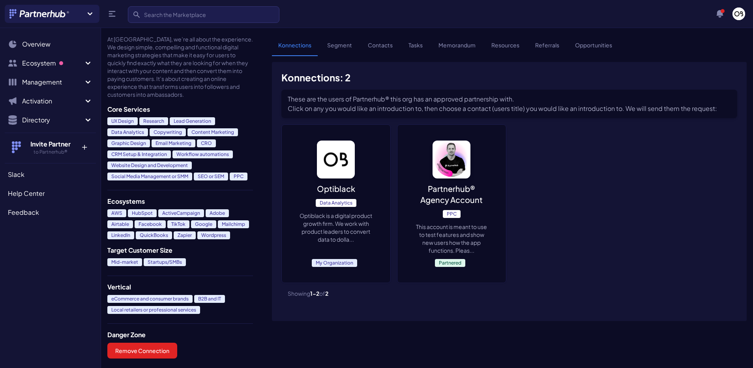
scroll to position [360, 0]
click at [146, 345] on button "Remove Connection" at bounding box center [142, 351] width 70 height 16
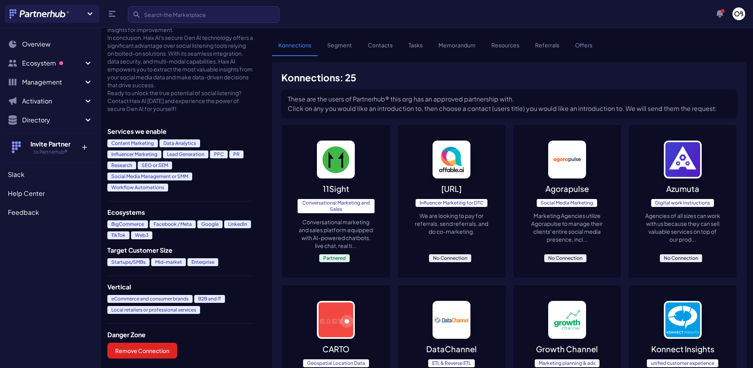
scroll to position [843, 0]
click at [141, 351] on button "Remove Connection" at bounding box center [142, 351] width 70 height 16
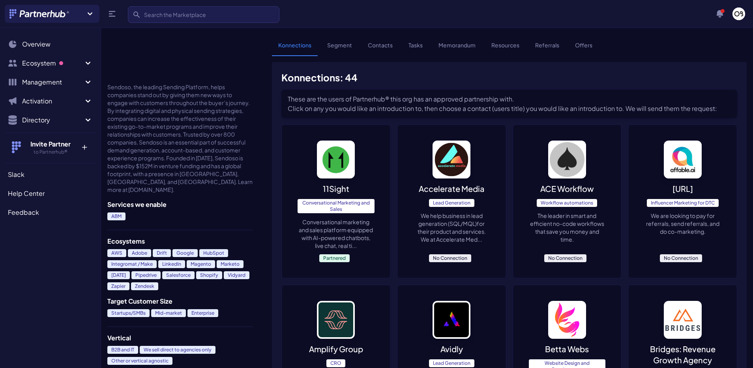
scroll to position [347, 0]
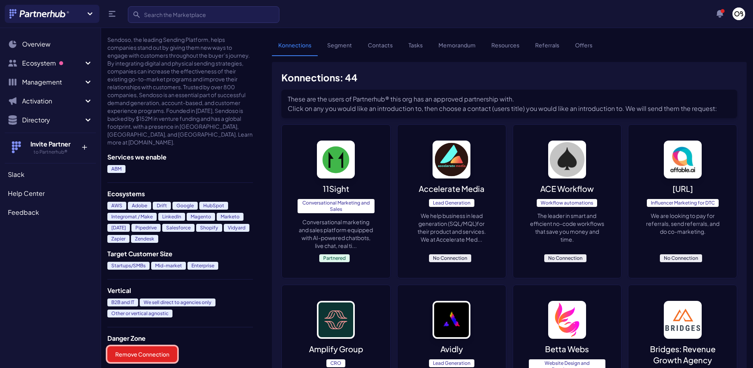
click at [143, 352] on button "Remove Connection" at bounding box center [142, 354] width 70 height 16
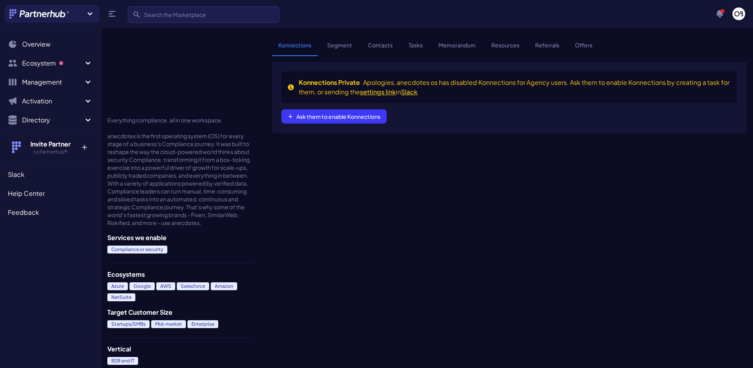
scroll to position [280, 0]
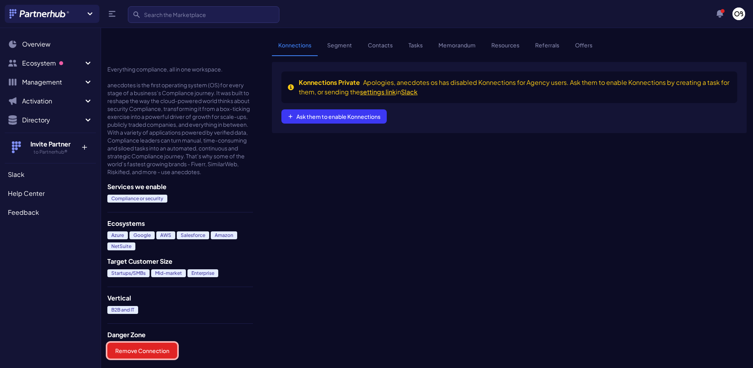
click at [137, 353] on button "Remove Connection" at bounding box center [142, 351] width 70 height 16
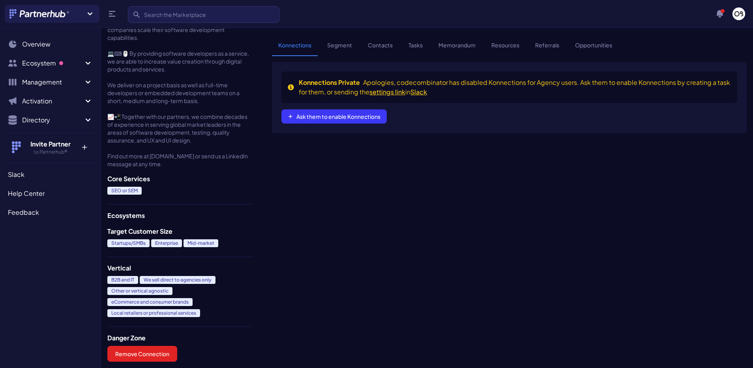
scroll to position [279, 0]
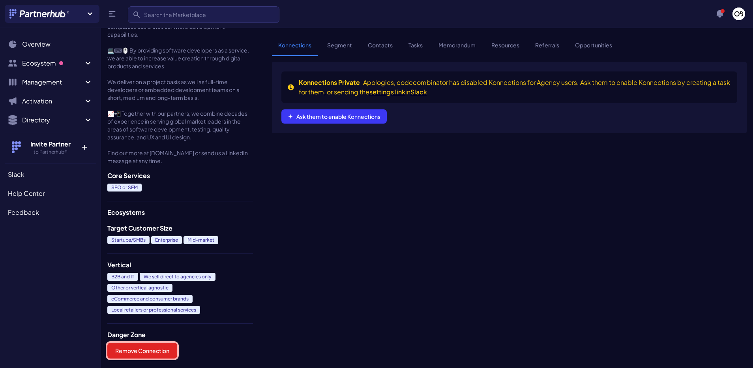
click at [143, 349] on button "Remove Connection" at bounding box center [142, 351] width 70 height 16
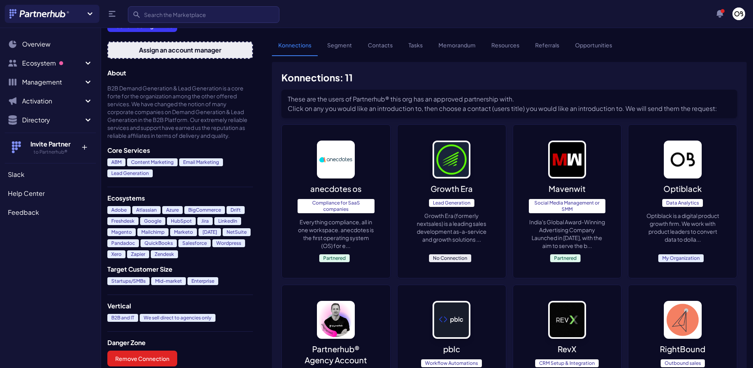
scroll to position [186, 0]
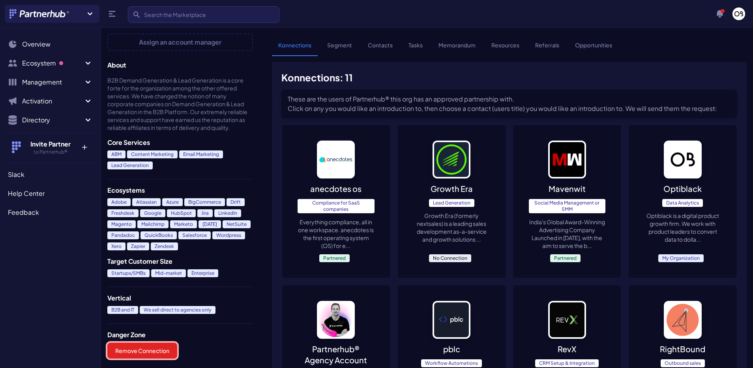
click at [163, 345] on button "Remove Connection" at bounding box center [142, 351] width 70 height 16
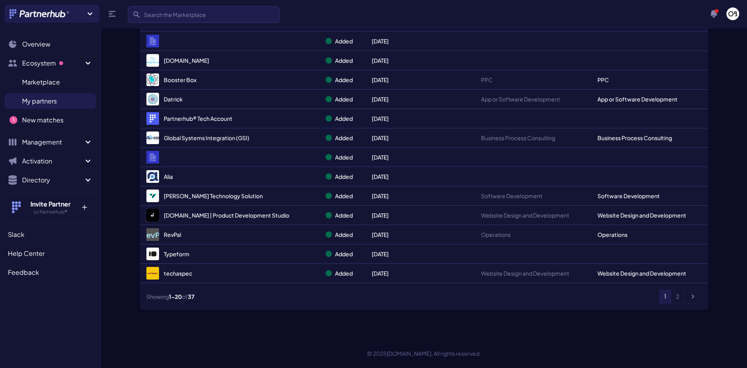
scroll to position [261, 0]
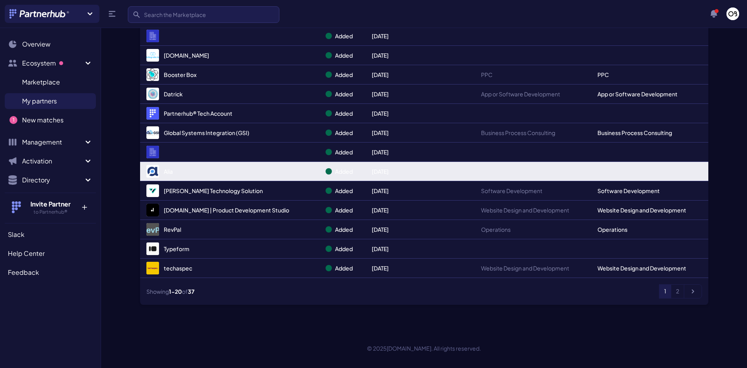
click at [173, 173] on link "Alia" at bounding box center [229, 171] width 167 height 13
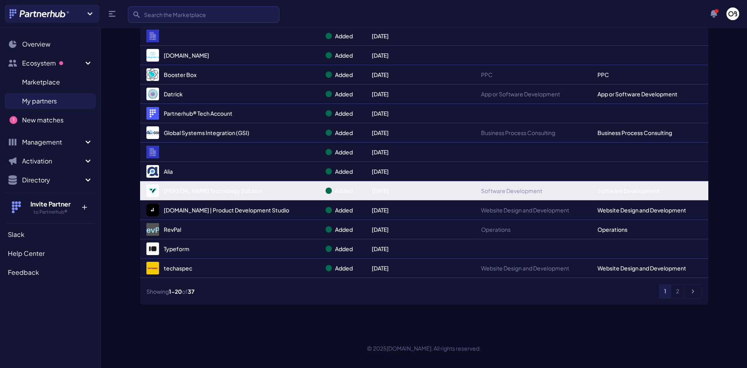
click at [181, 189] on link "[PERSON_NAME] Technology Solution" at bounding box center [229, 190] width 167 height 13
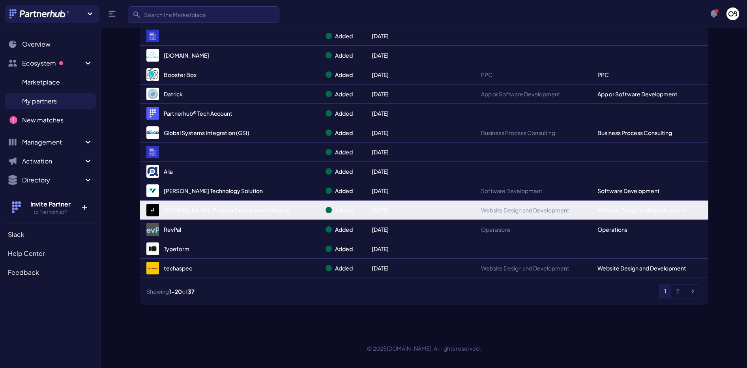
click at [177, 210] on link "dizayn.io | Product Development Studio" at bounding box center [229, 210] width 167 height 13
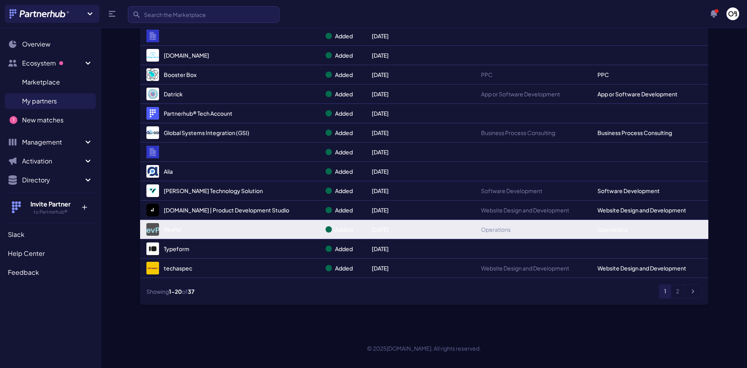
click at [172, 228] on link "RevPal" at bounding box center [229, 229] width 167 height 13
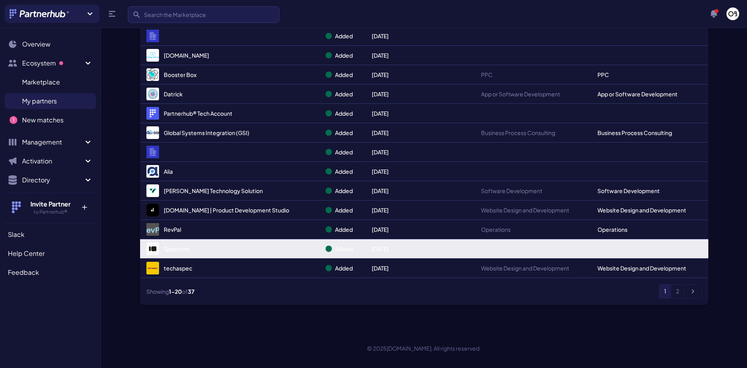
click at [172, 248] on link "Typeform" at bounding box center [229, 248] width 167 height 13
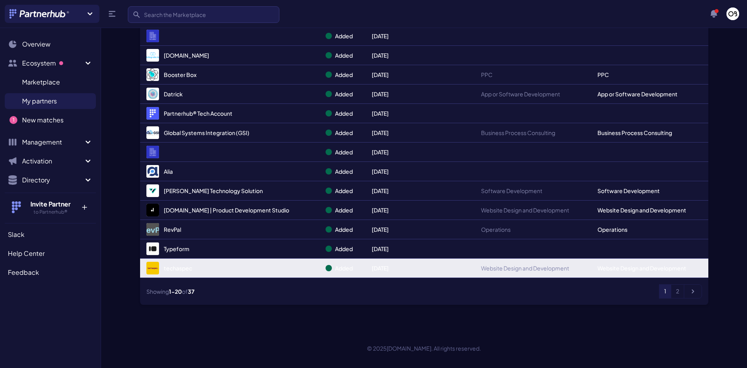
click at [169, 268] on link "techaspec" at bounding box center [229, 268] width 167 height 13
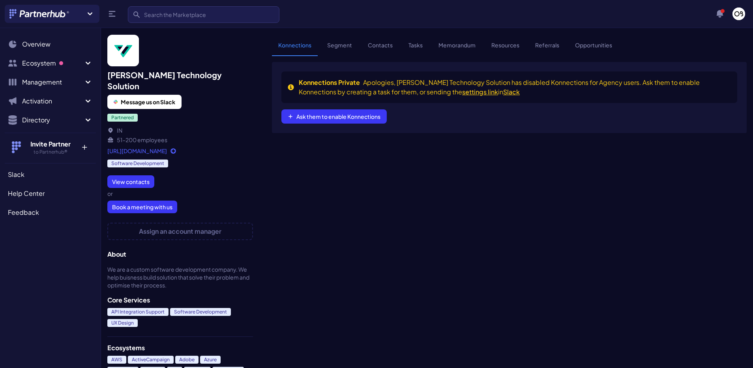
scroll to position [124, 0]
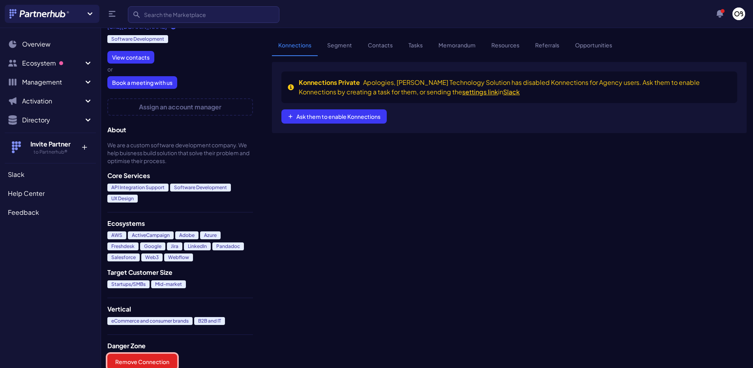
click at [154, 354] on button "Remove Connection" at bounding box center [142, 362] width 70 height 16
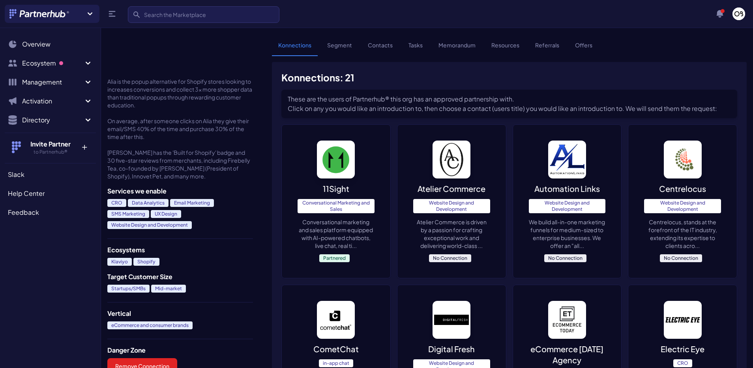
scroll to position [317, 0]
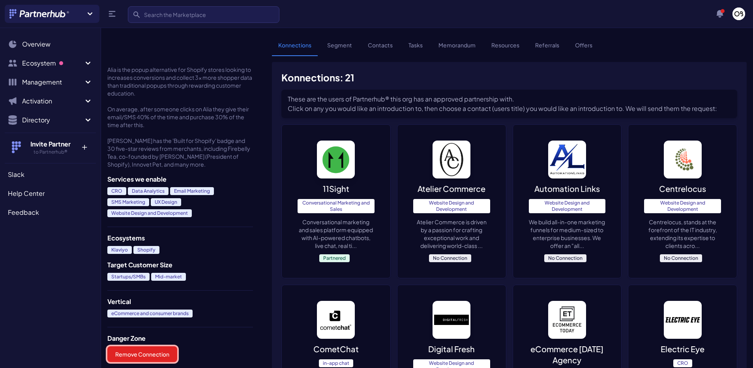
click at [154, 347] on button "Remove Connection" at bounding box center [142, 354] width 70 height 16
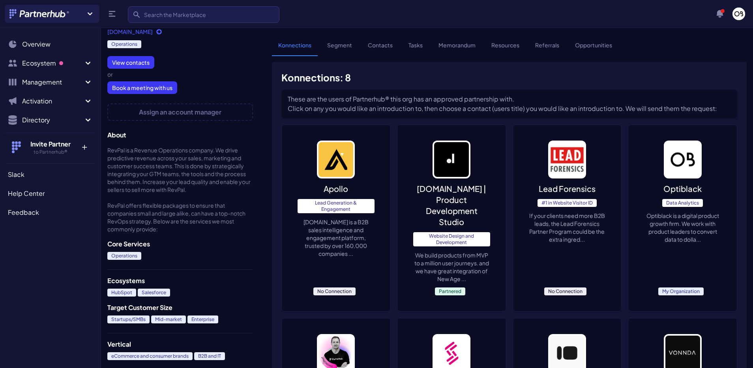
scroll to position [154, 0]
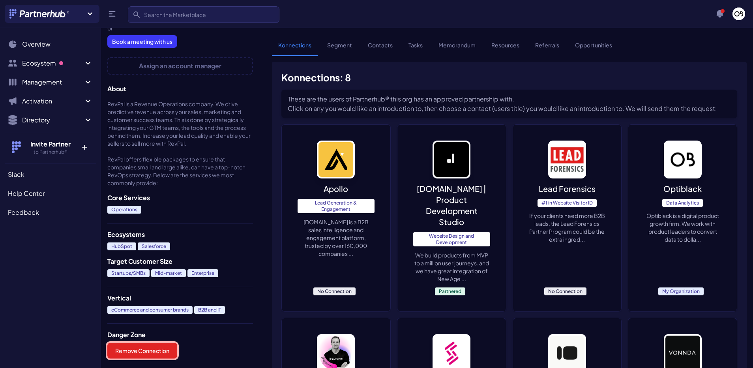
click at [131, 355] on button "Remove Connection" at bounding box center [142, 351] width 70 height 16
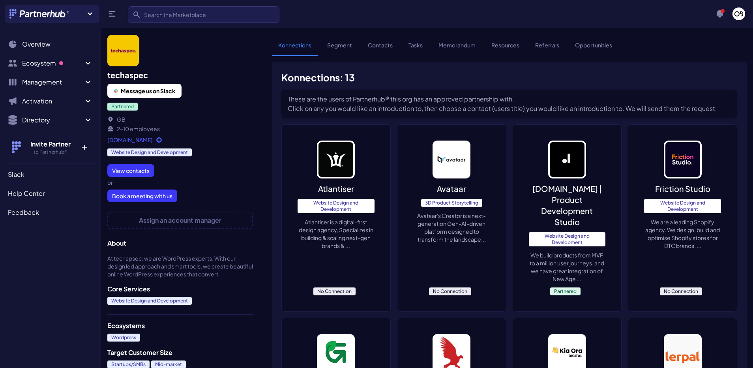
scroll to position [91, 0]
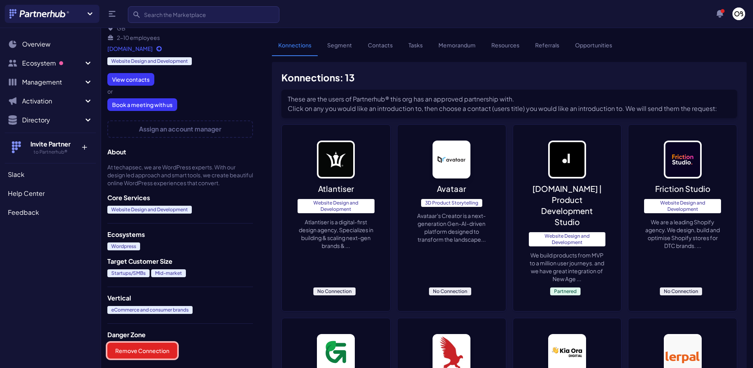
click at [136, 351] on button "Remove Connection" at bounding box center [142, 351] width 70 height 16
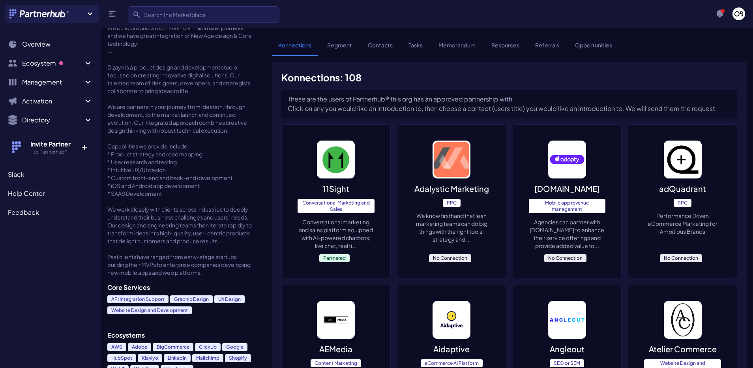
scroll to position [413, 0]
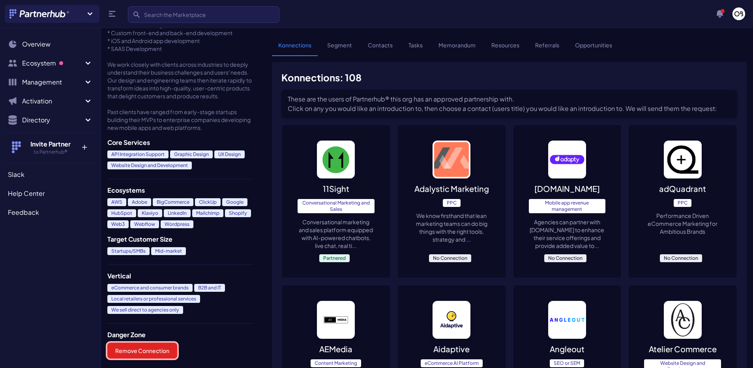
click at [153, 348] on button "Remove Connection" at bounding box center [142, 351] width 70 height 16
click at [160, 354] on button "Remove Connection" at bounding box center [142, 351] width 70 height 16
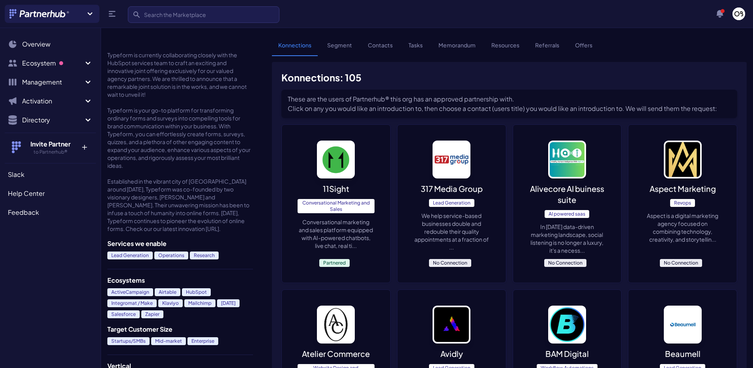
scroll to position [378, 0]
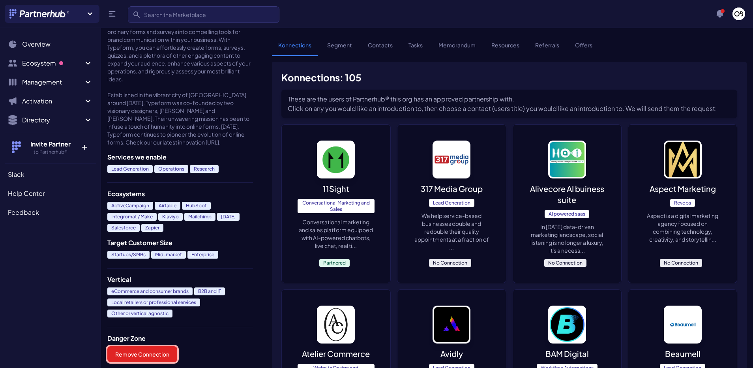
click at [143, 346] on button "Remove Connection" at bounding box center [142, 354] width 70 height 16
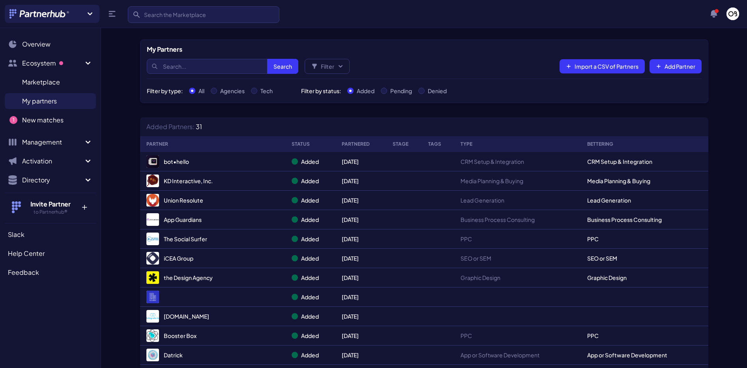
scroll to position [261, 0]
